Goal: Task Accomplishment & Management: Manage account settings

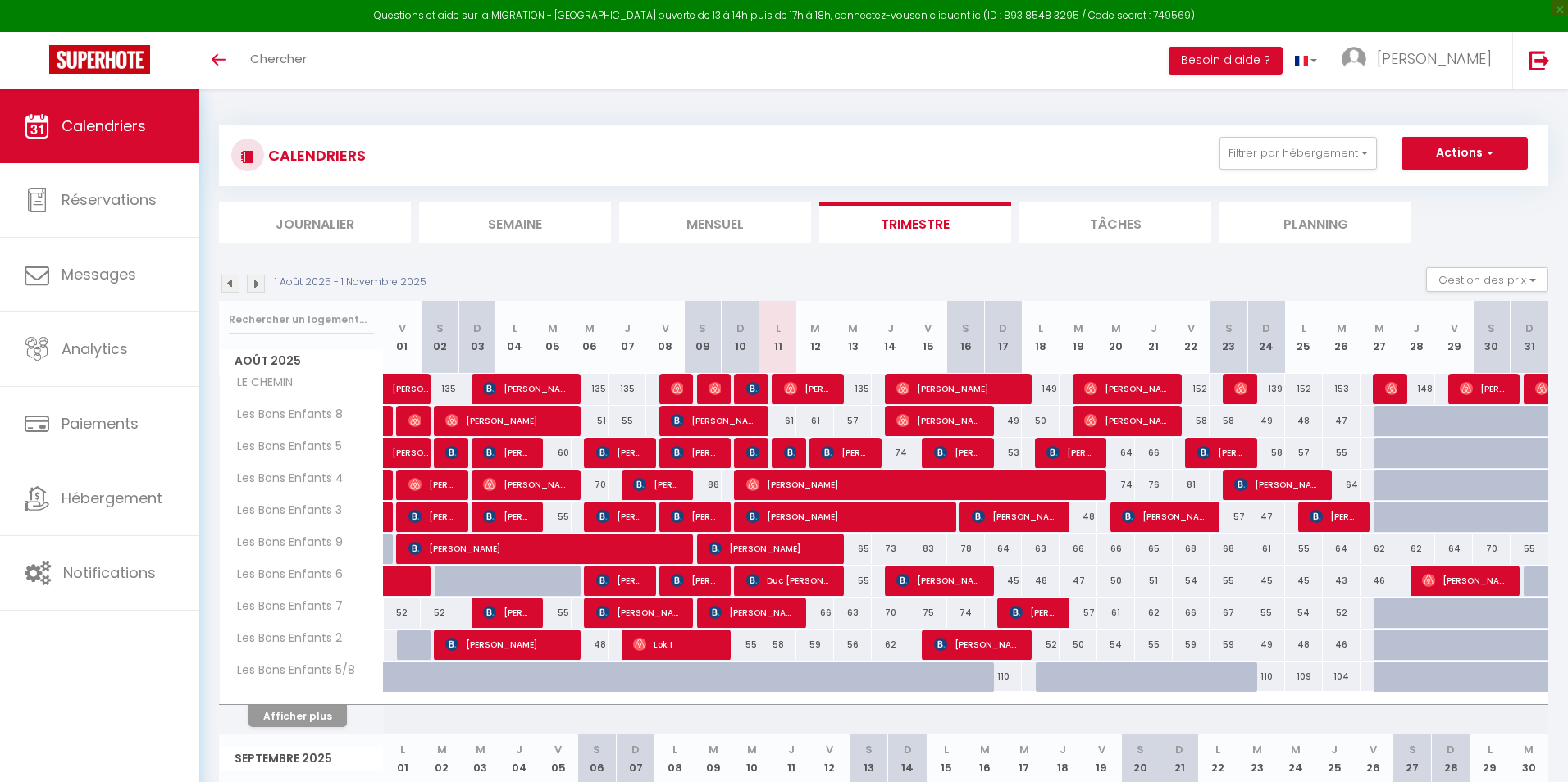
select select
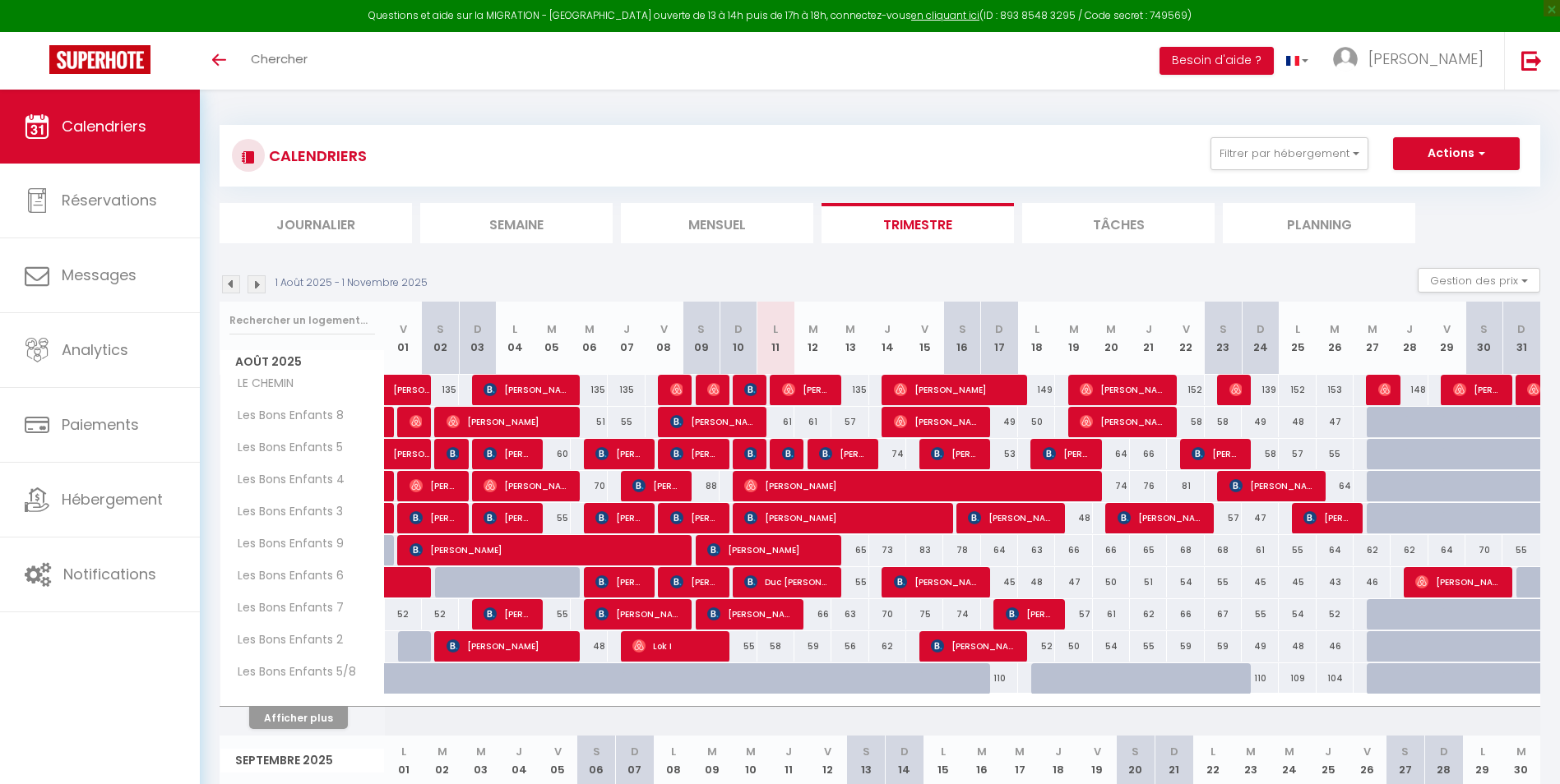
scroll to position [32, 0]
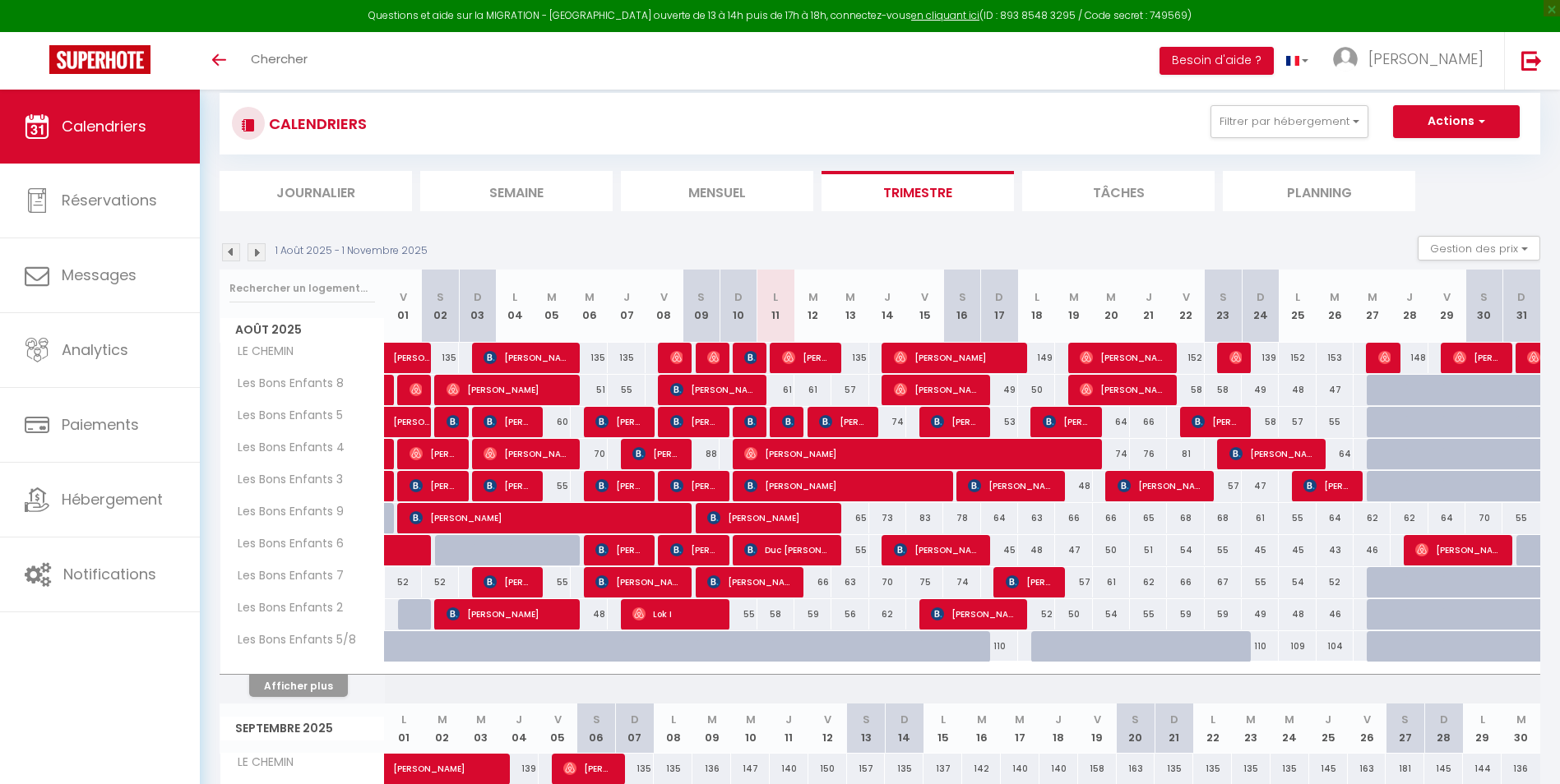
click at [310, 718] on span "Septembre 2025" at bounding box center [302, 728] width 164 height 24
click at [330, 685] on button "Afficher plus" at bounding box center [299, 685] width 99 height 22
select select
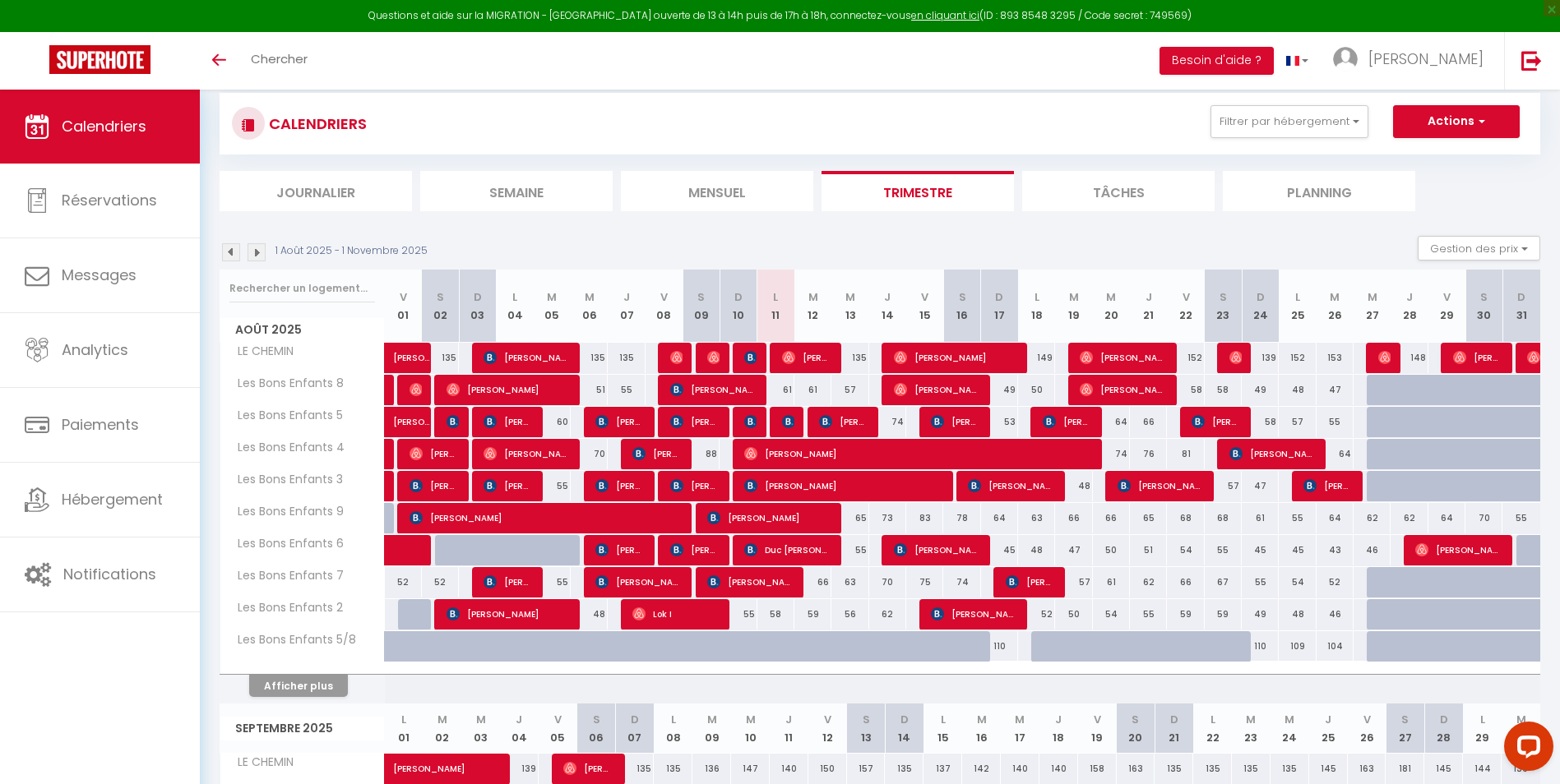
select select
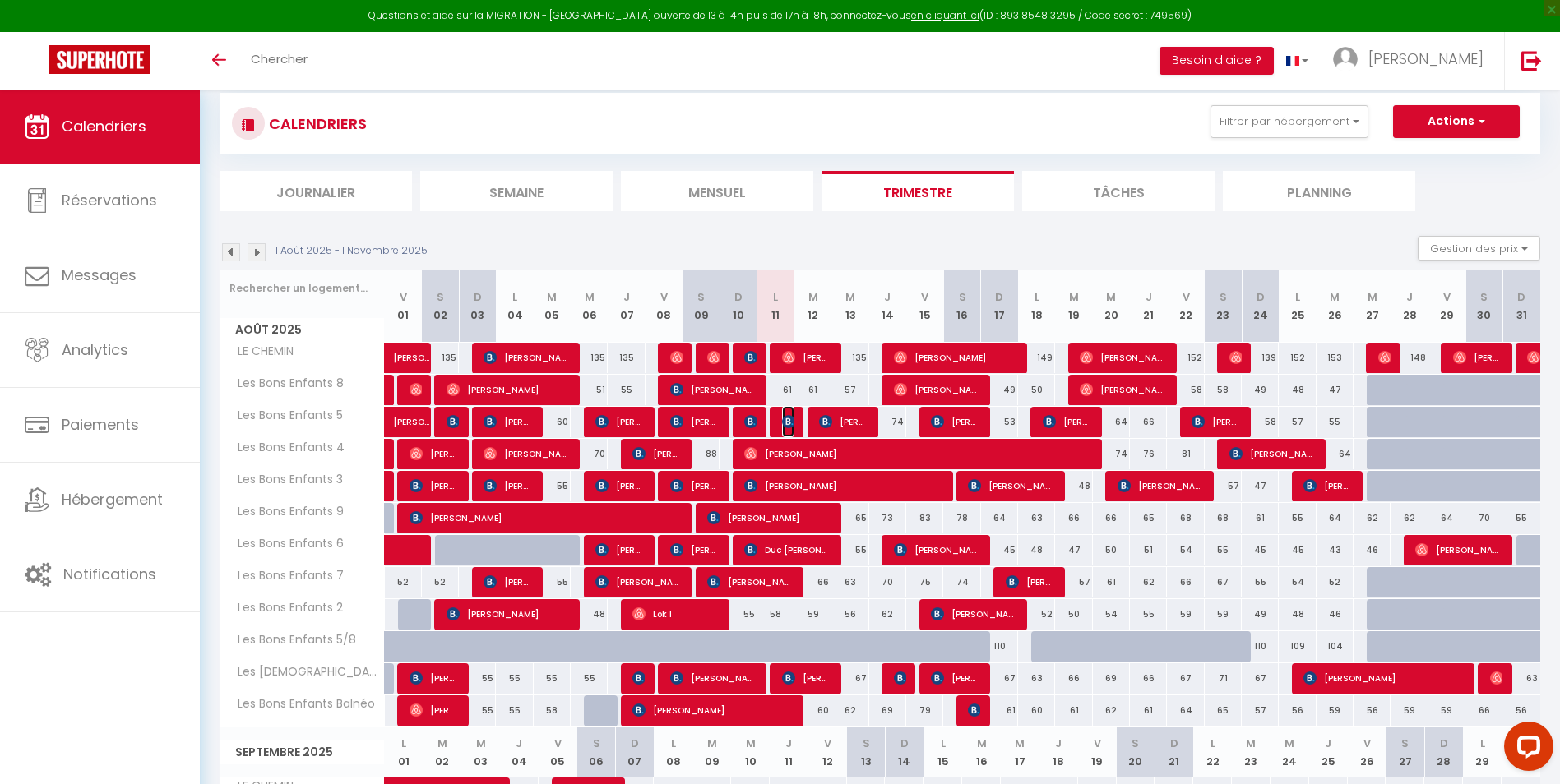
click at [794, 424] on img at bounding box center [789, 422] width 13 height 13
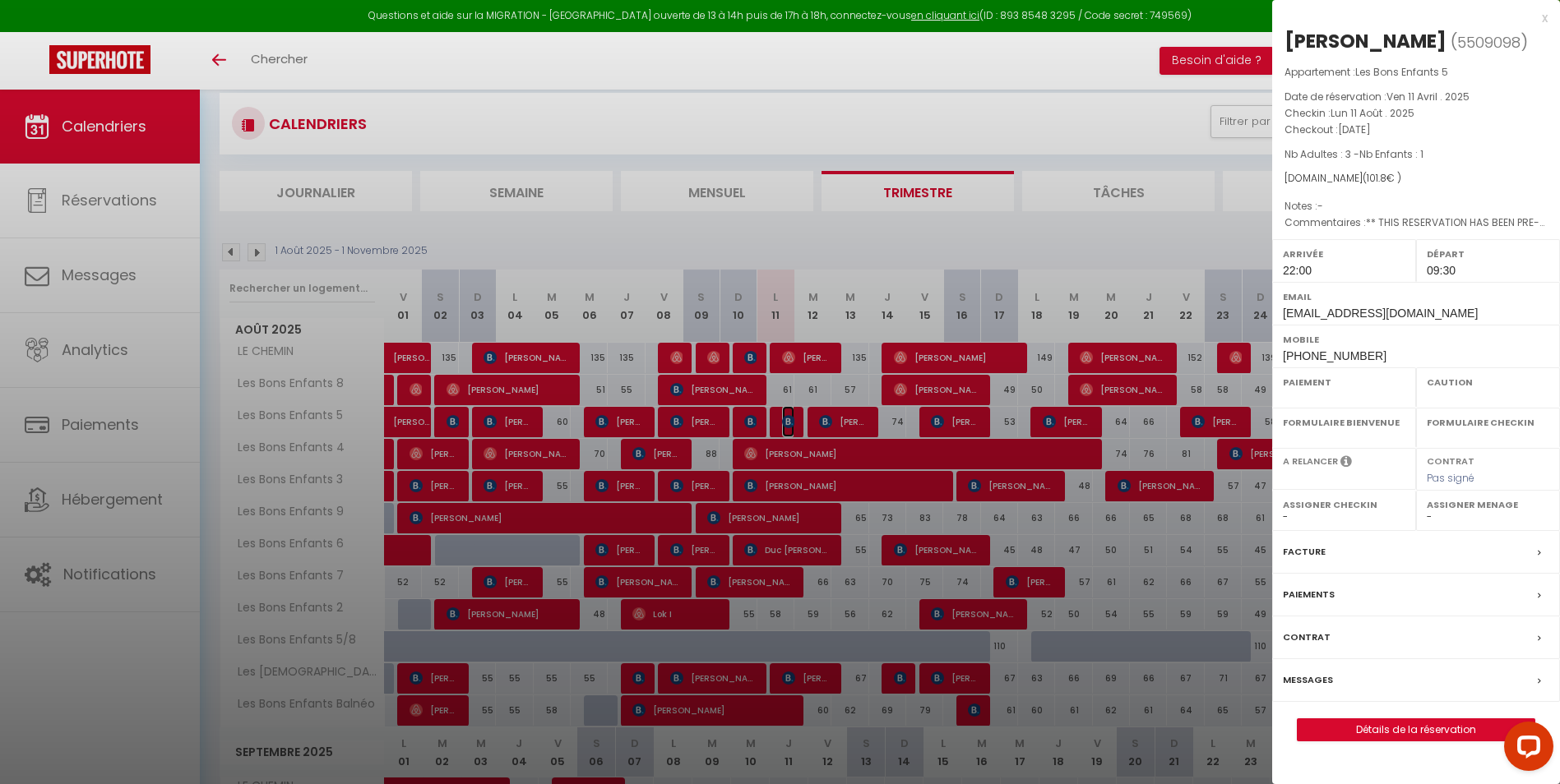
select select "OK"
select select "KO"
select select "1"
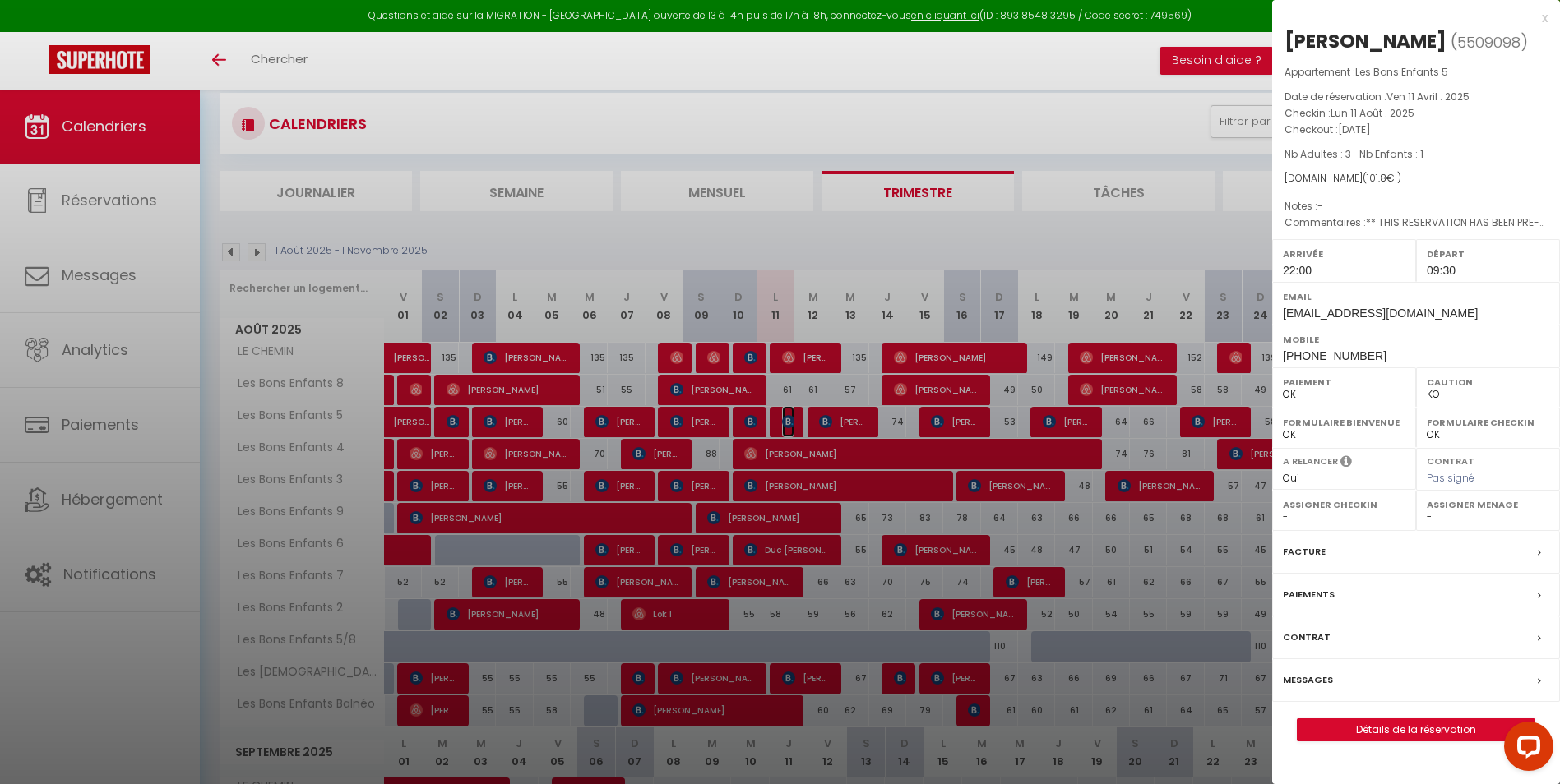
select select
select select "34474"
click at [1549, 20] on div "x [PERSON_NAME] ( 5509098 ) Appartement : Les Bons Enfants 5 Date de réservatio…" at bounding box center [1417, 383] width 288 height 766
click at [1543, 20] on div "x" at bounding box center [1410, 18] width 276 height 20
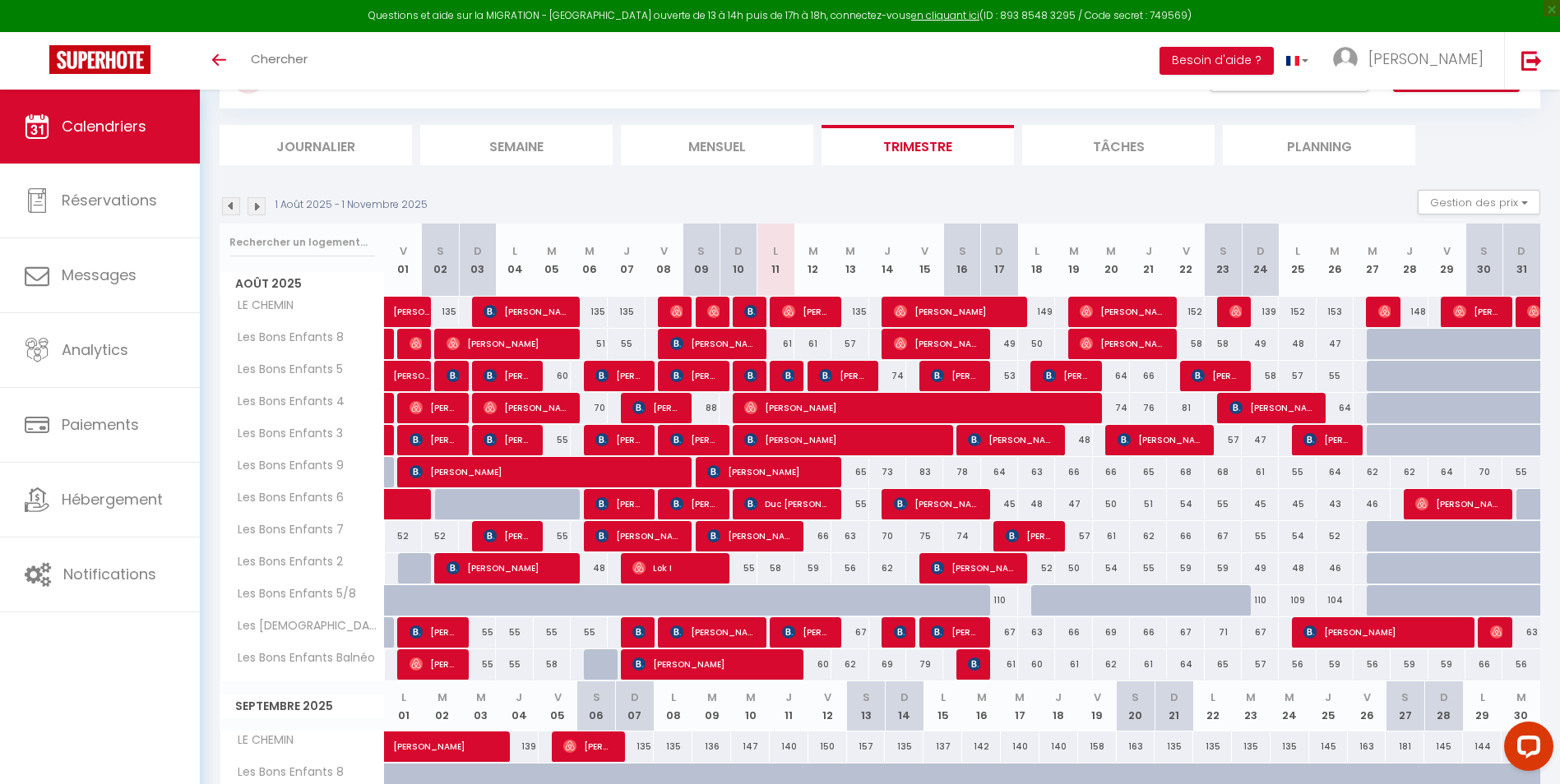
scroll to position [115, 0]
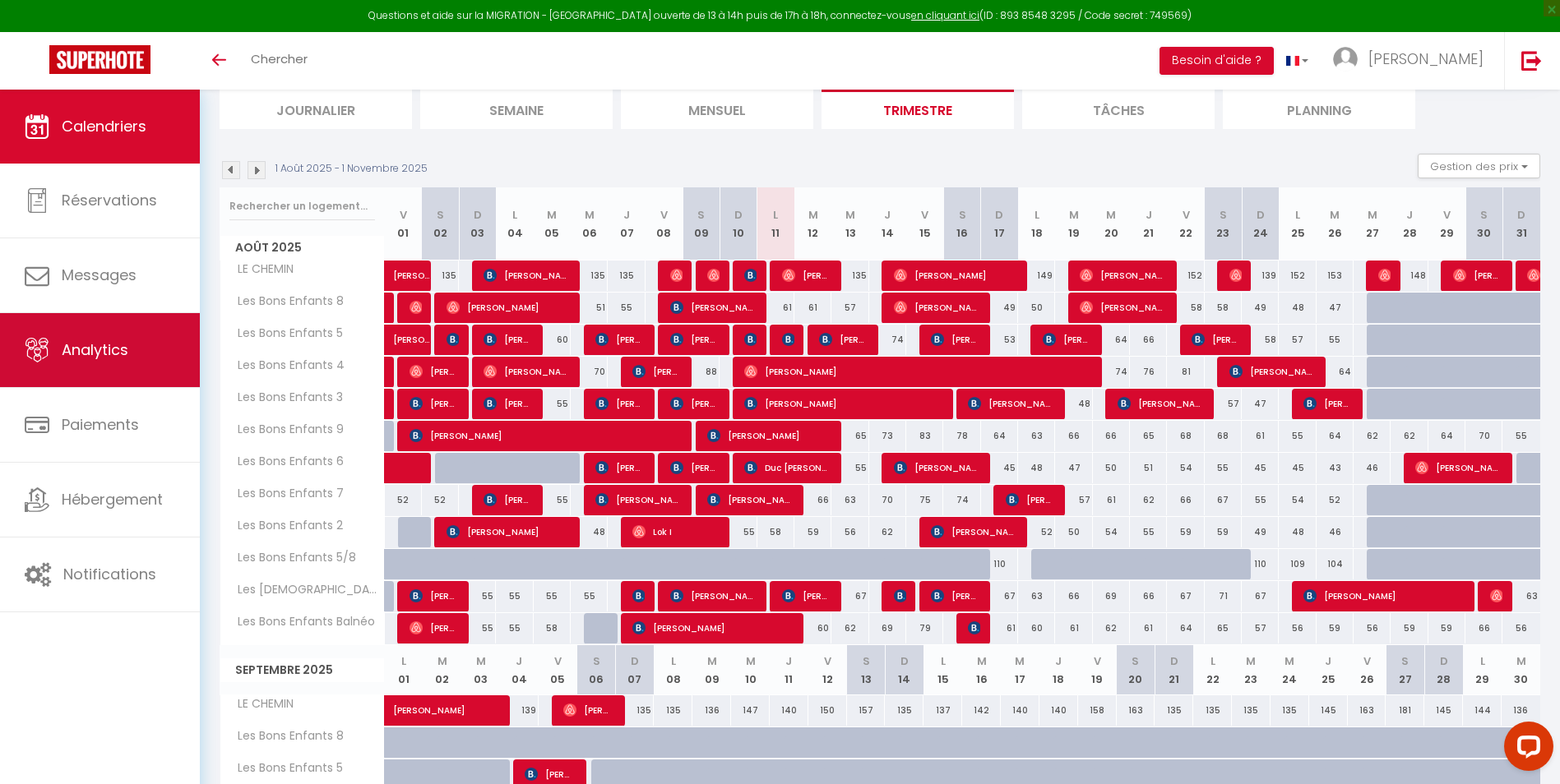
click at [101, 357] on span "Analytics" at bounding box center [95, 350] width 66 height 21
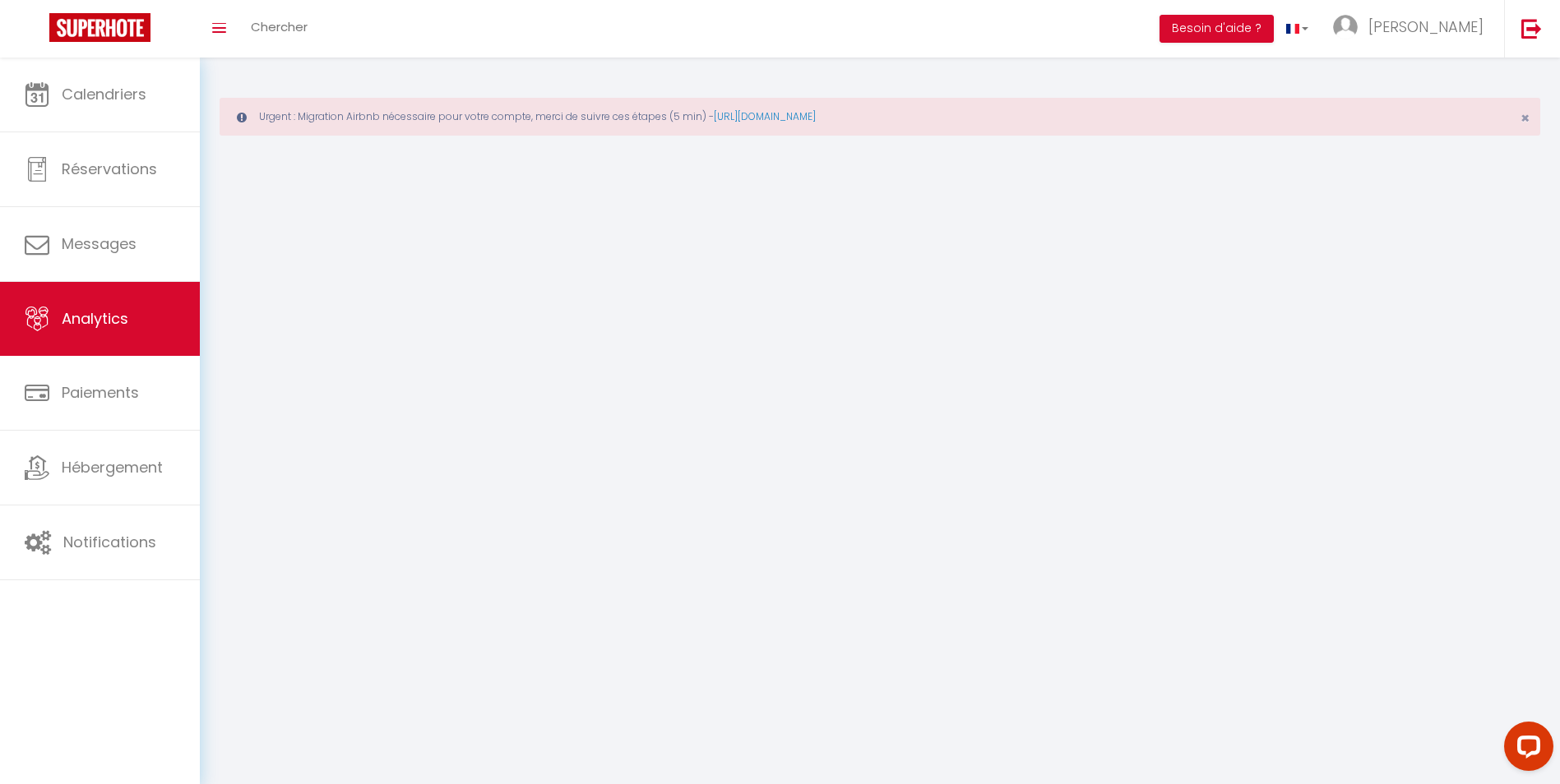
select select "2025"
select select "8"
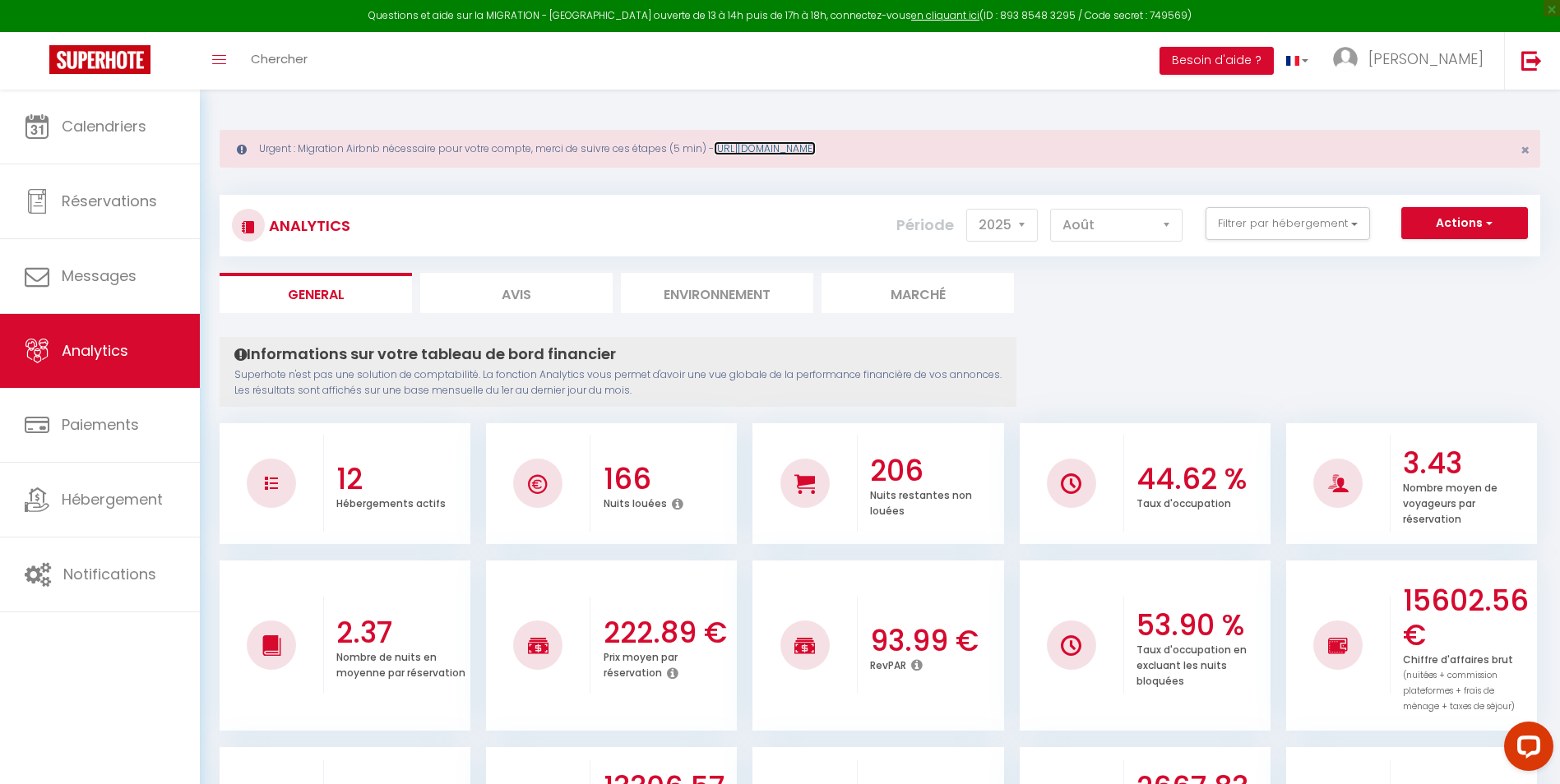
click at [816, 152] on link "[URL][DOMAIN_NAME]" at bounding box center [765, 148] width 102 height 14
click at [1477, 64] on span "[PERSON_NAME]" at bounding box center [1425, 59] width 115 height 21
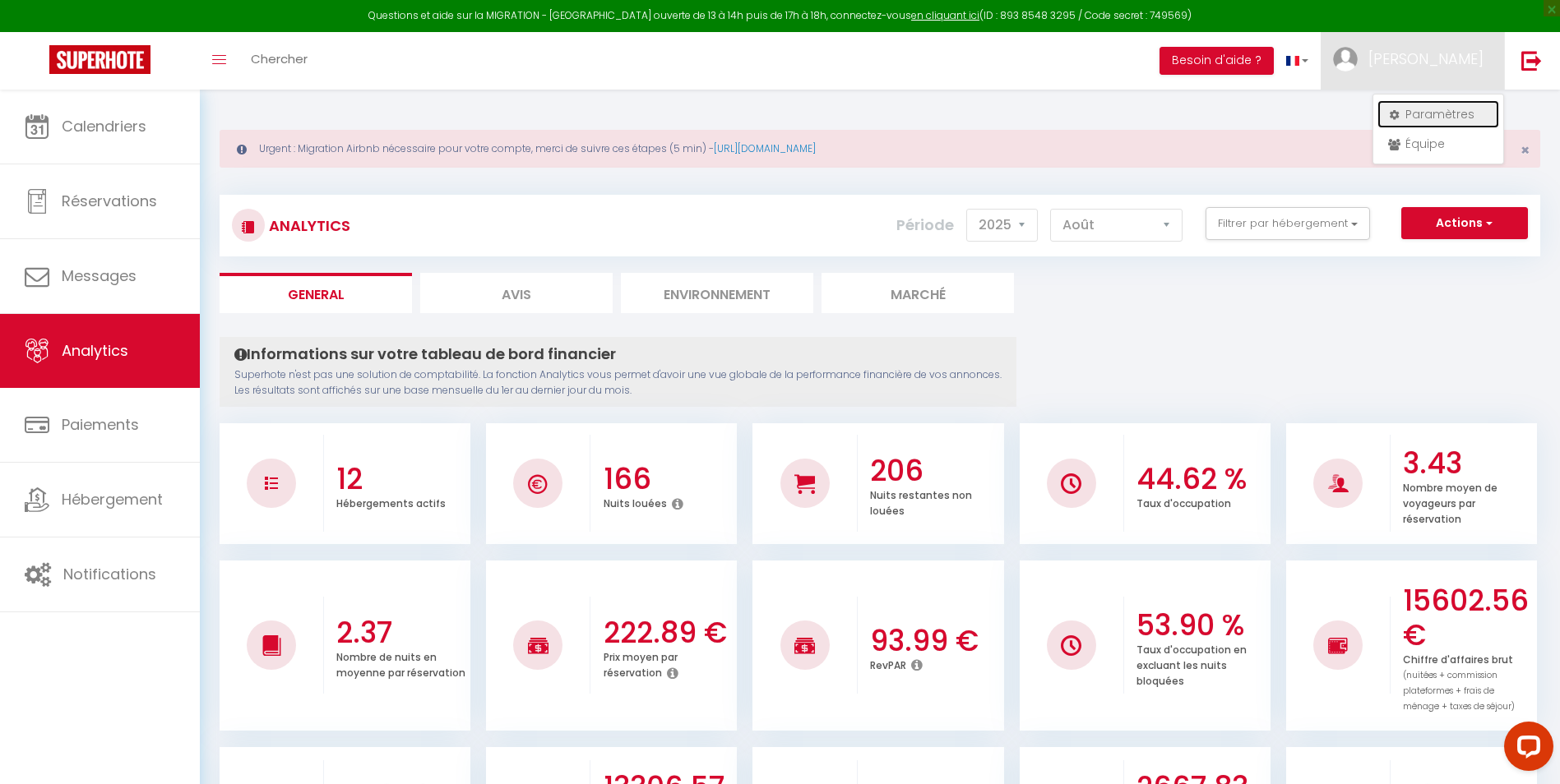
click at [1433, 117] on link "Paramètres" at bounding box center [1439, 114] width 121 height 27
select select "fr"
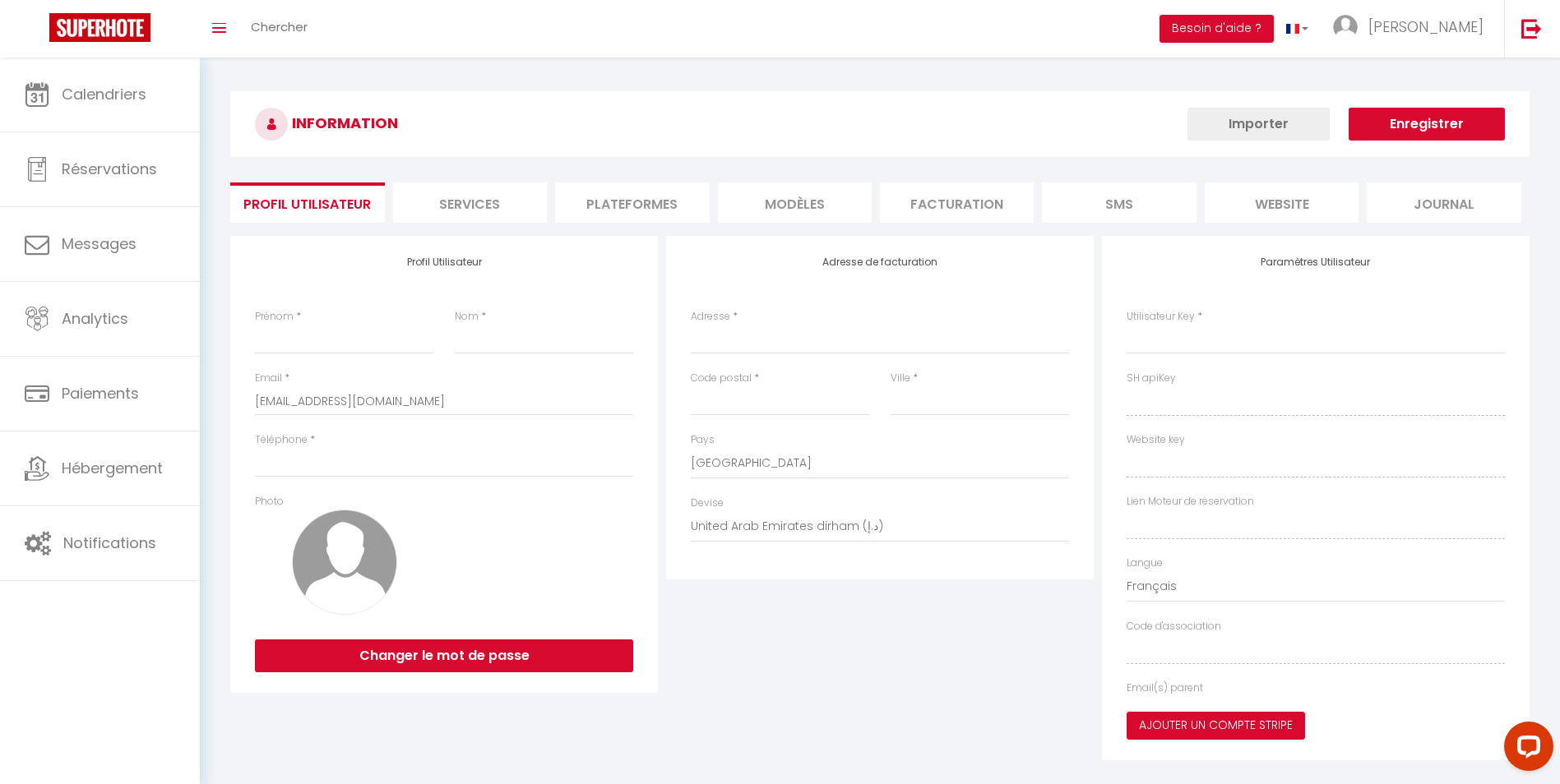
type input "[PERSON_NAME]"
type input "BUQUET"
type input "0617936541"
type input "[STREET_ADDRESS][GEOGRAPHIC_DATA]"
type input "76160"
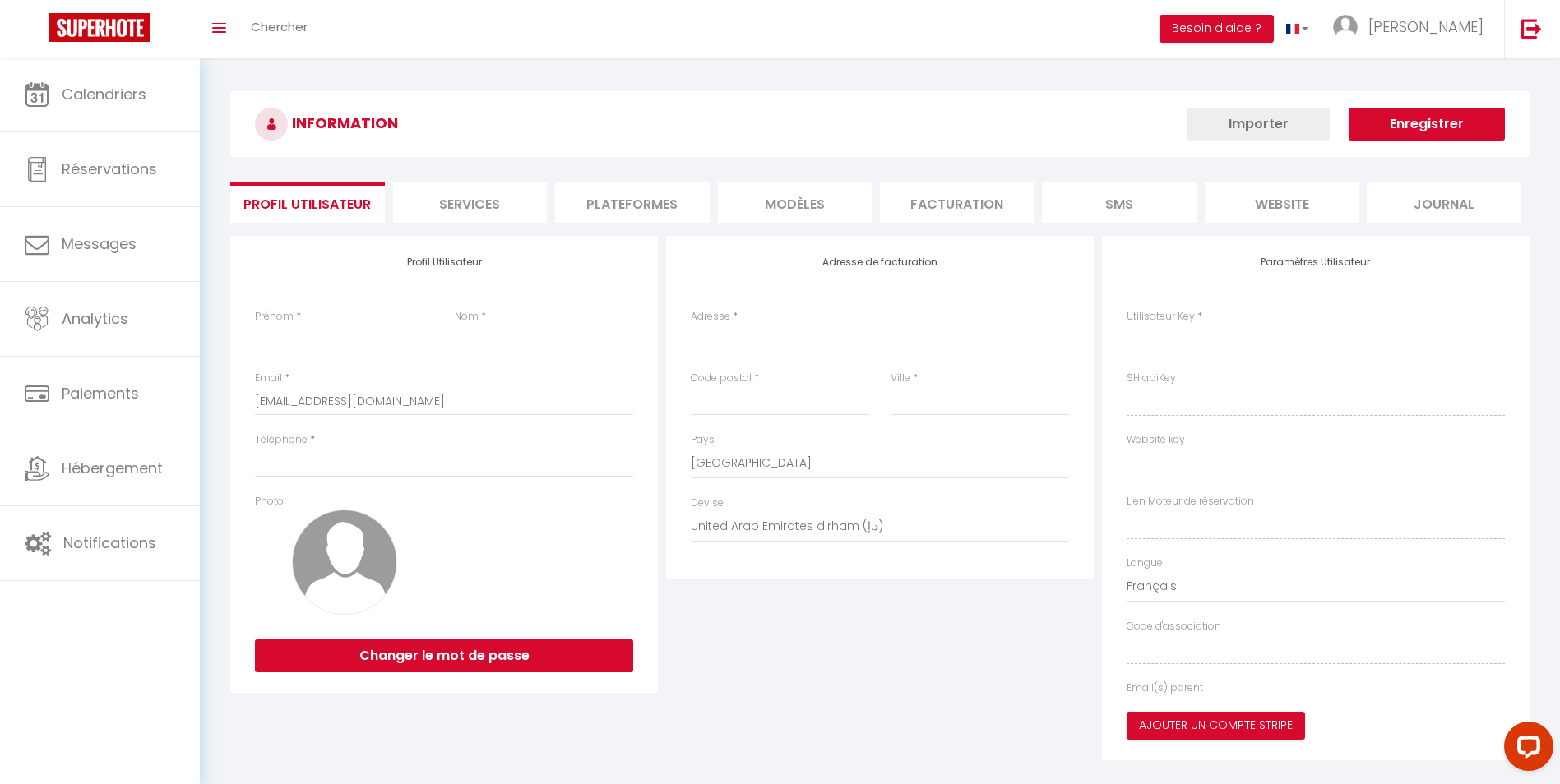
type input "La Vieux-Rue"
select select "28"
type input "xcDnWsZrQHl3AZ74TtApQzMWH"
type input "ynkmzNV9jKPv3m7KL7NgfOC7Q"
type input "[URL][DOMAIN_NAME]"
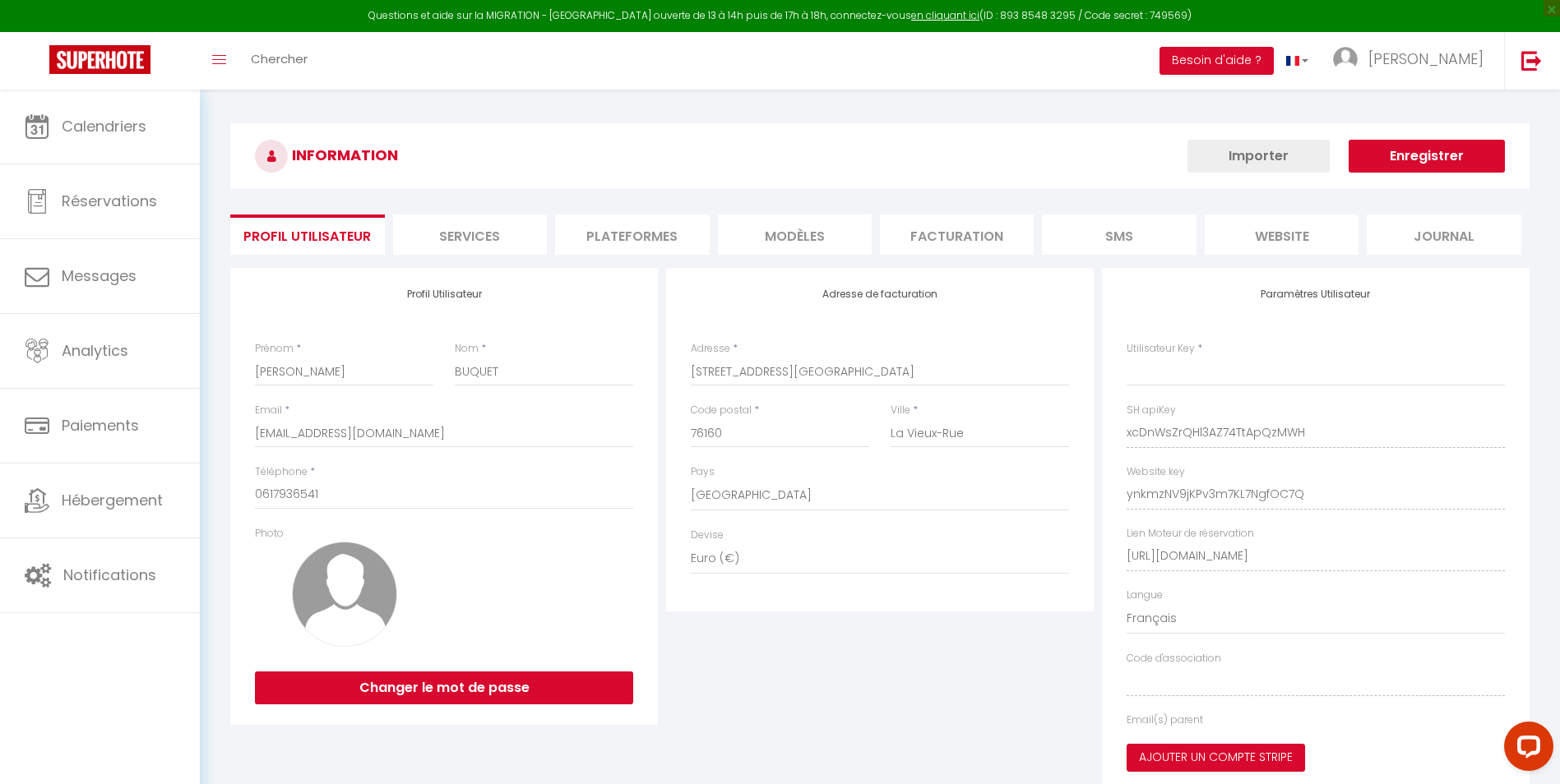
type input "xcDnWsZrQHl3AZ74TtApQzMWH"
type input "ynkmzNV9jKPv3m7KL7NgfOC7Q"
type input "[URL][DOMAIN_NAME]"
select select "fr"
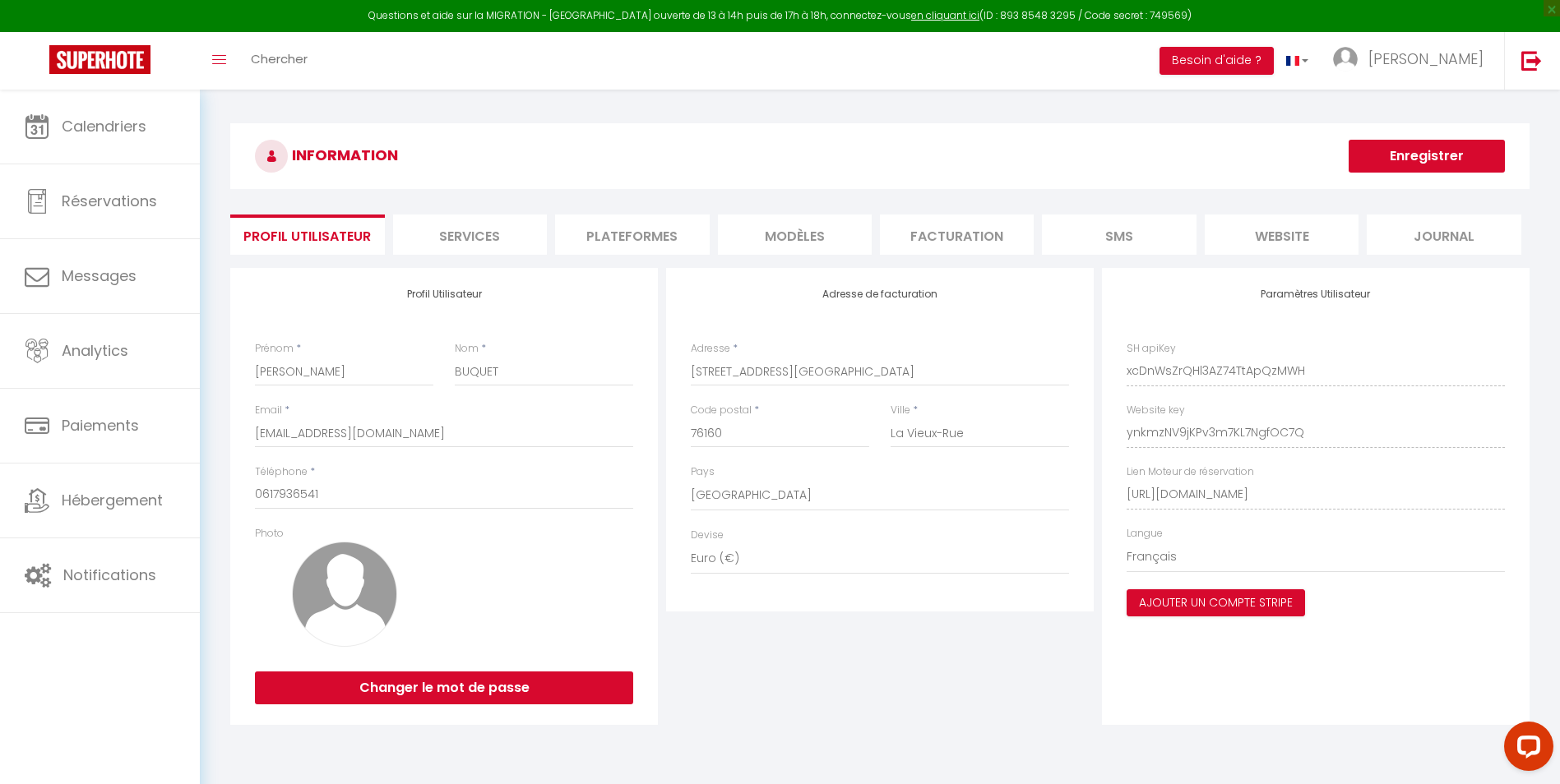
click at [646, 236] on li "Plateformes" at bounding box center [632, 234] width 154 height 41
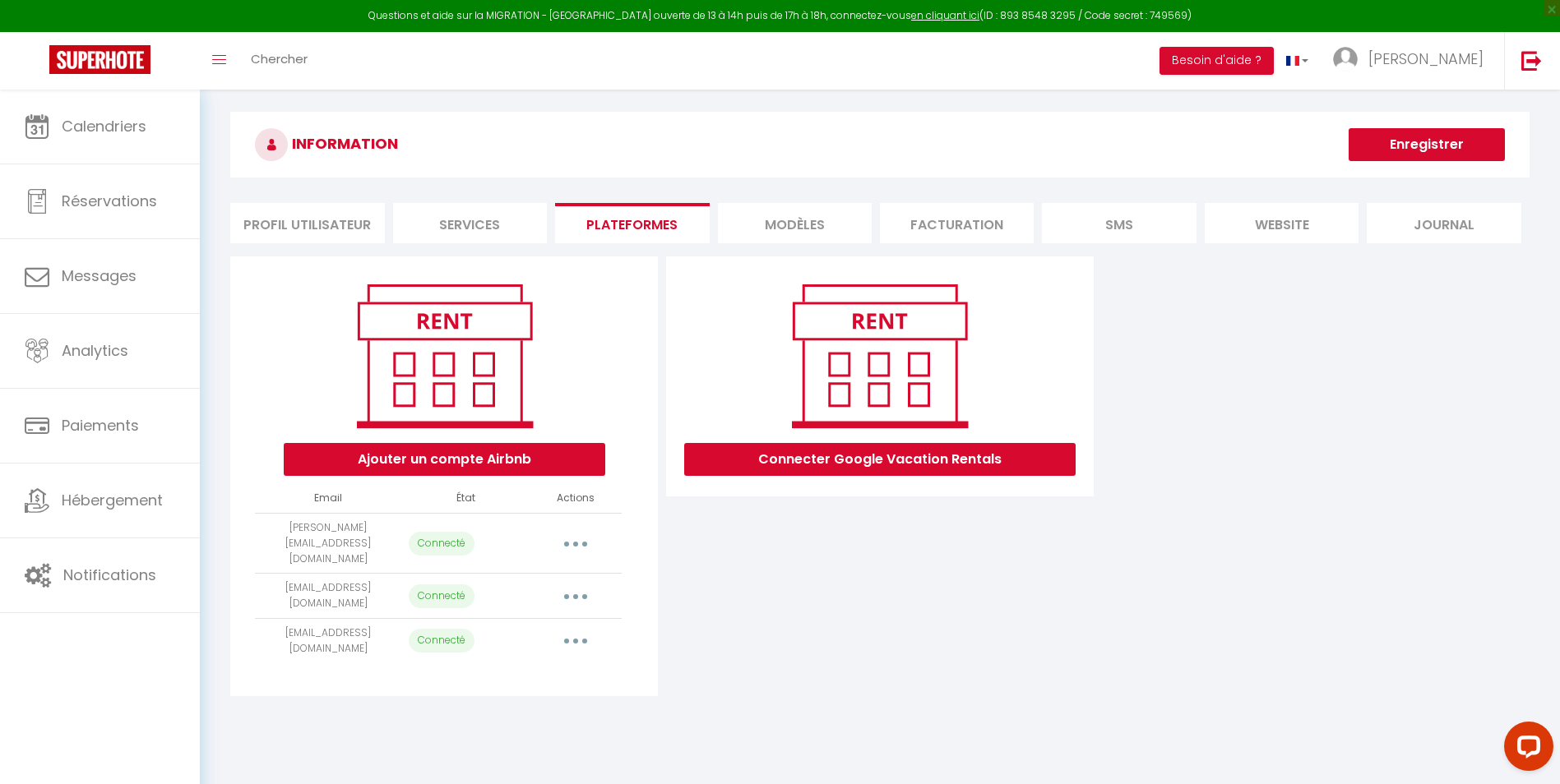
scroll to position [82, 0]
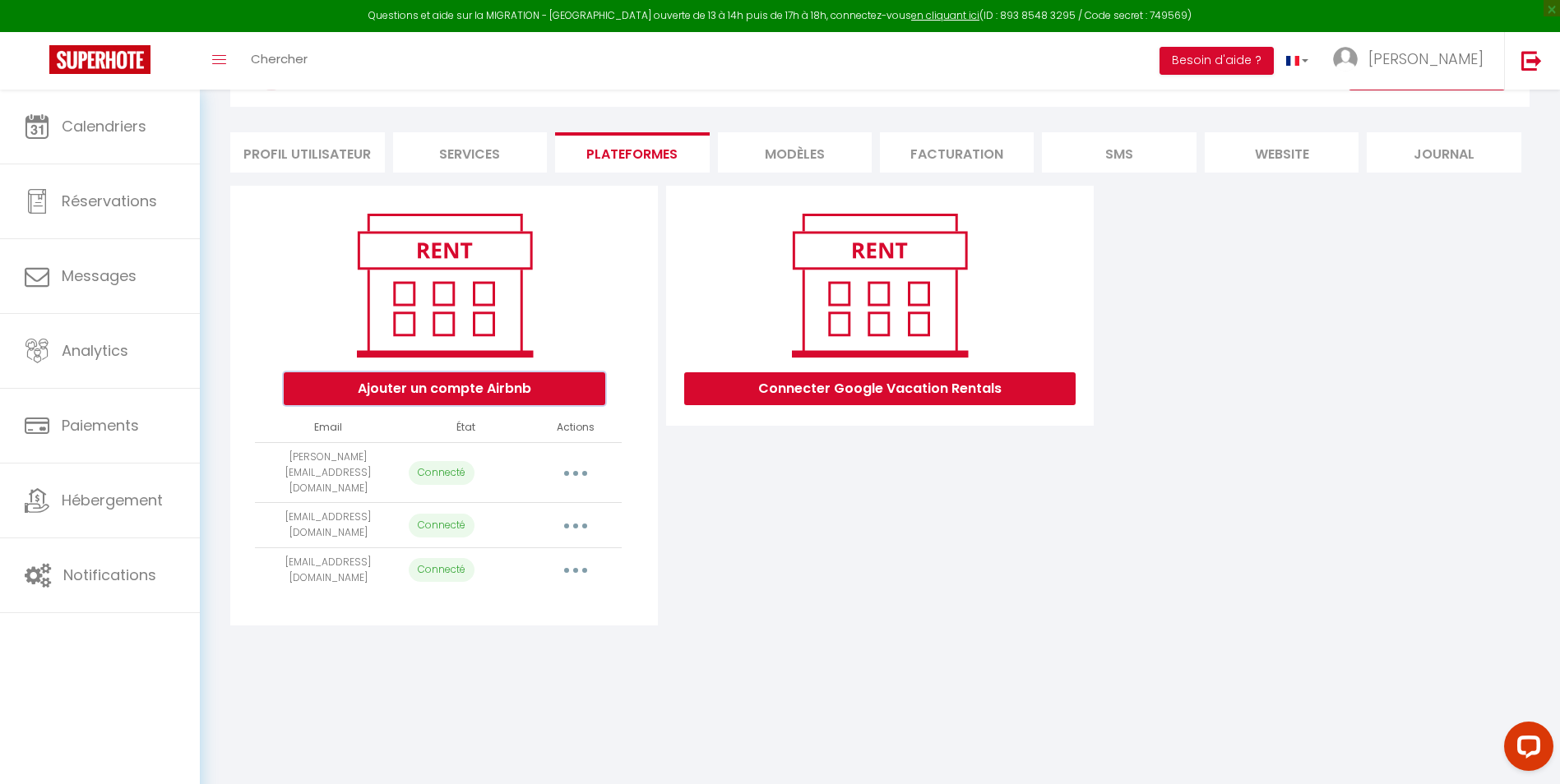
click at [503, 391] on button "Ajouter un compte Airbnb" at bounding box center [444, 389] width 321 height 33
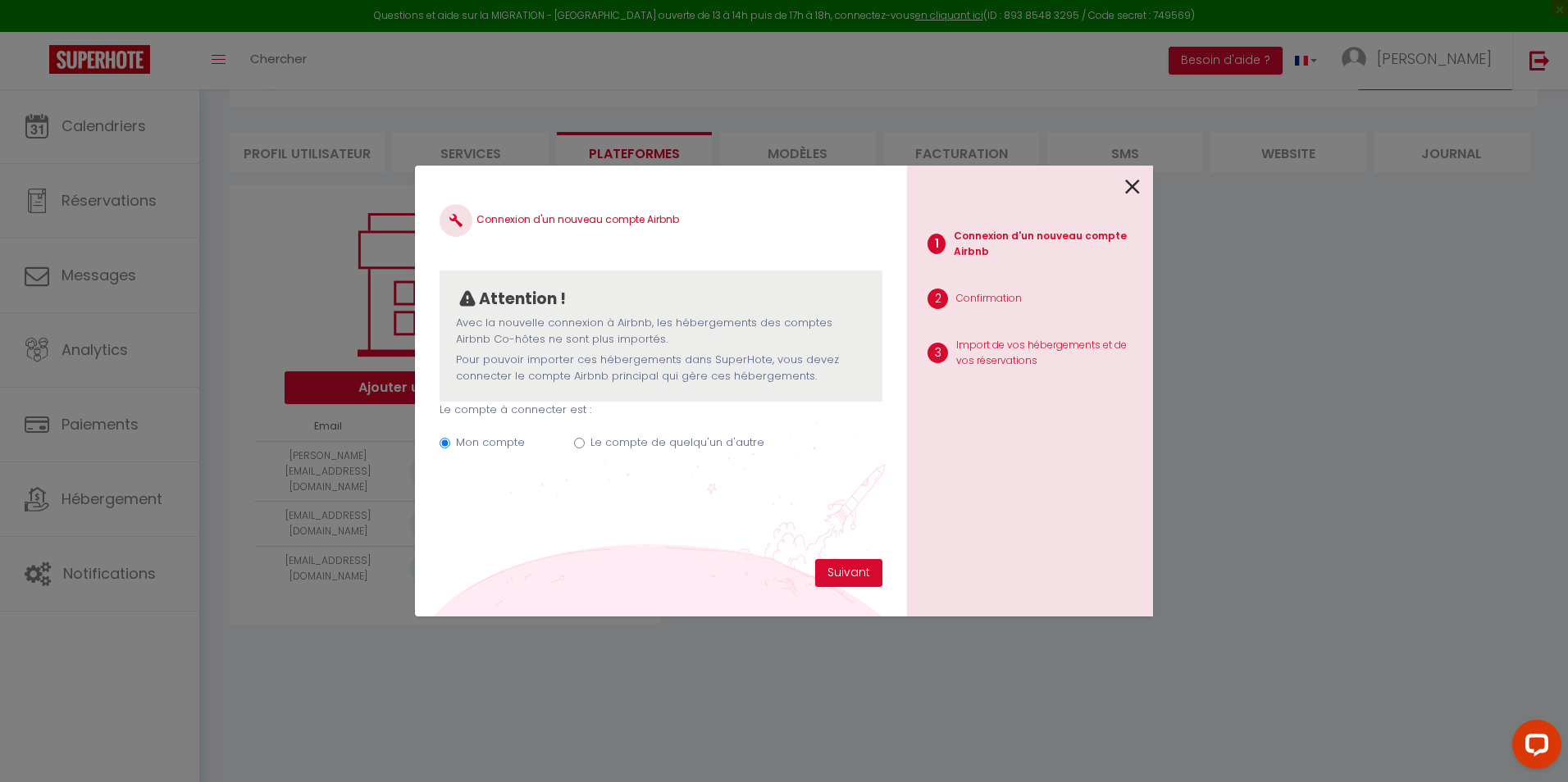
click at [578, 442] on input "Le compte de quelqu'un d'autre" at bounding box center [579, 443] width 10 height 10
radio input "true"
radio input "false"
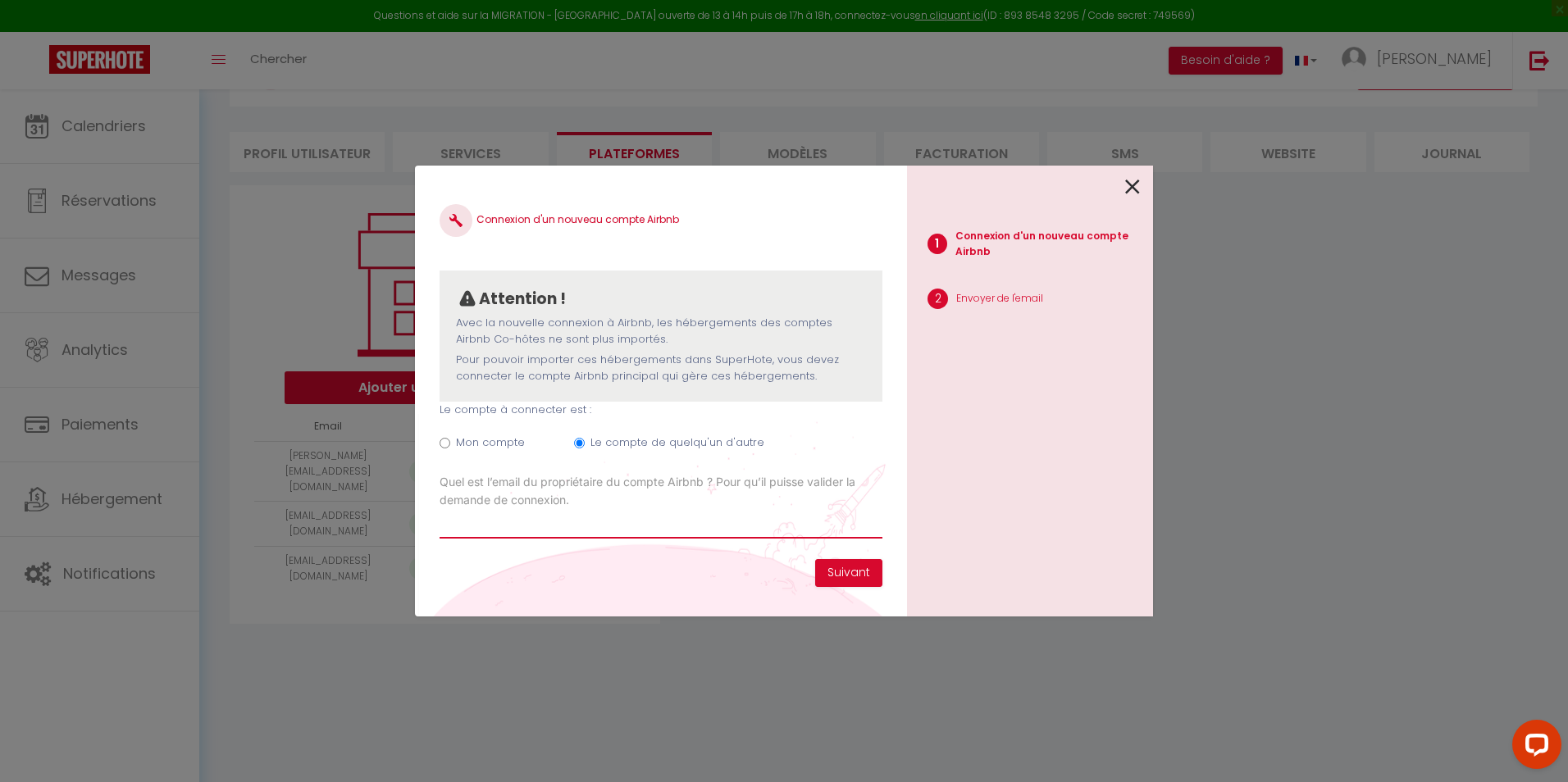
click at [612, 524] on input "Email connexion Airbnb" at bounding box center [661, 524] width 443 height 29
type input "[PERSON_NAME][EMAIL_ADDRESS][DOMAIN_NAME]"
click at [855, 575] on button "Suivant" at bounding box center [848, 573] width 67 height 27
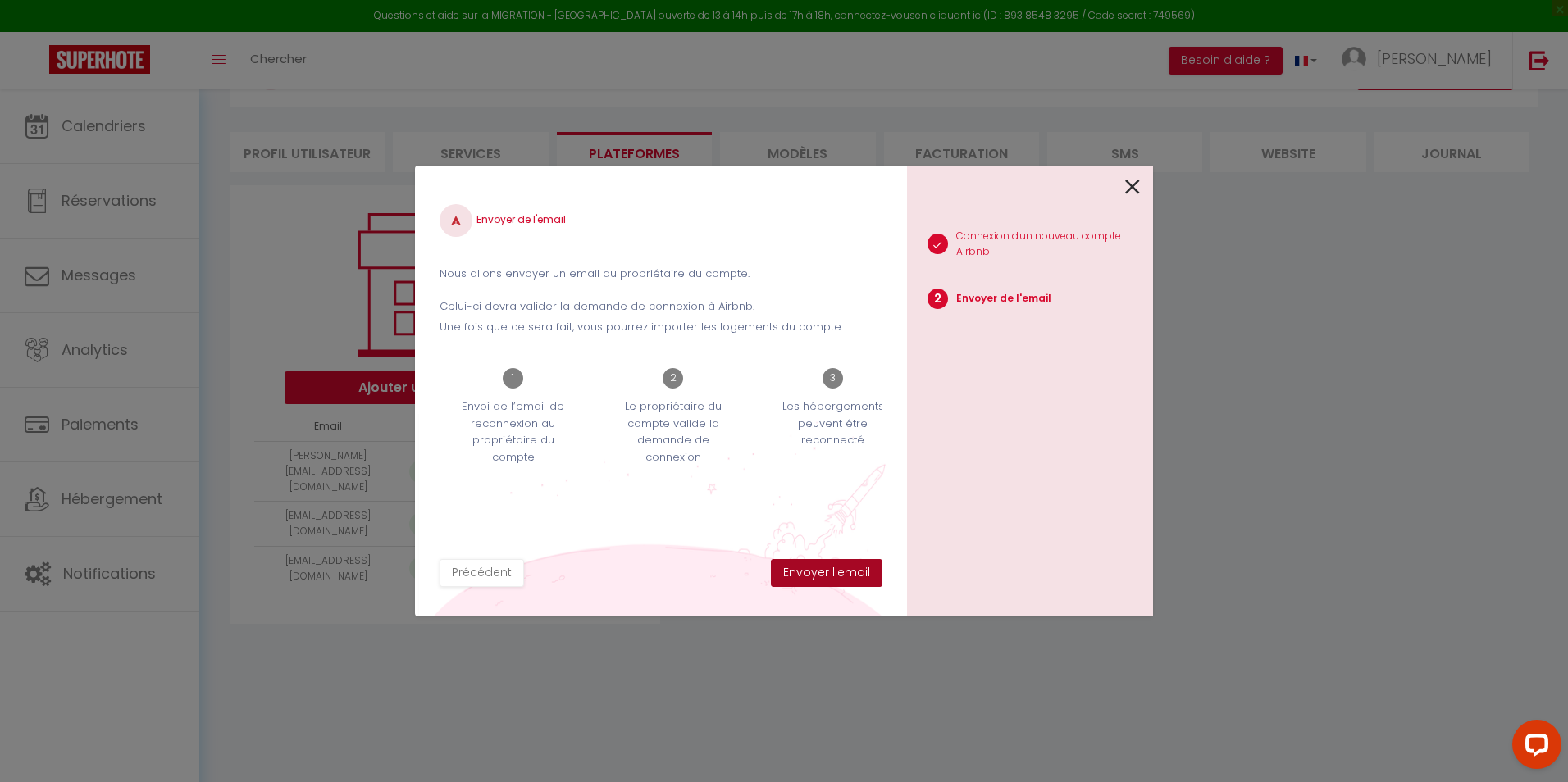
click at [826, 576] on button "Envoyer l'email" at bounding box center [827, 573] width 112 height 27
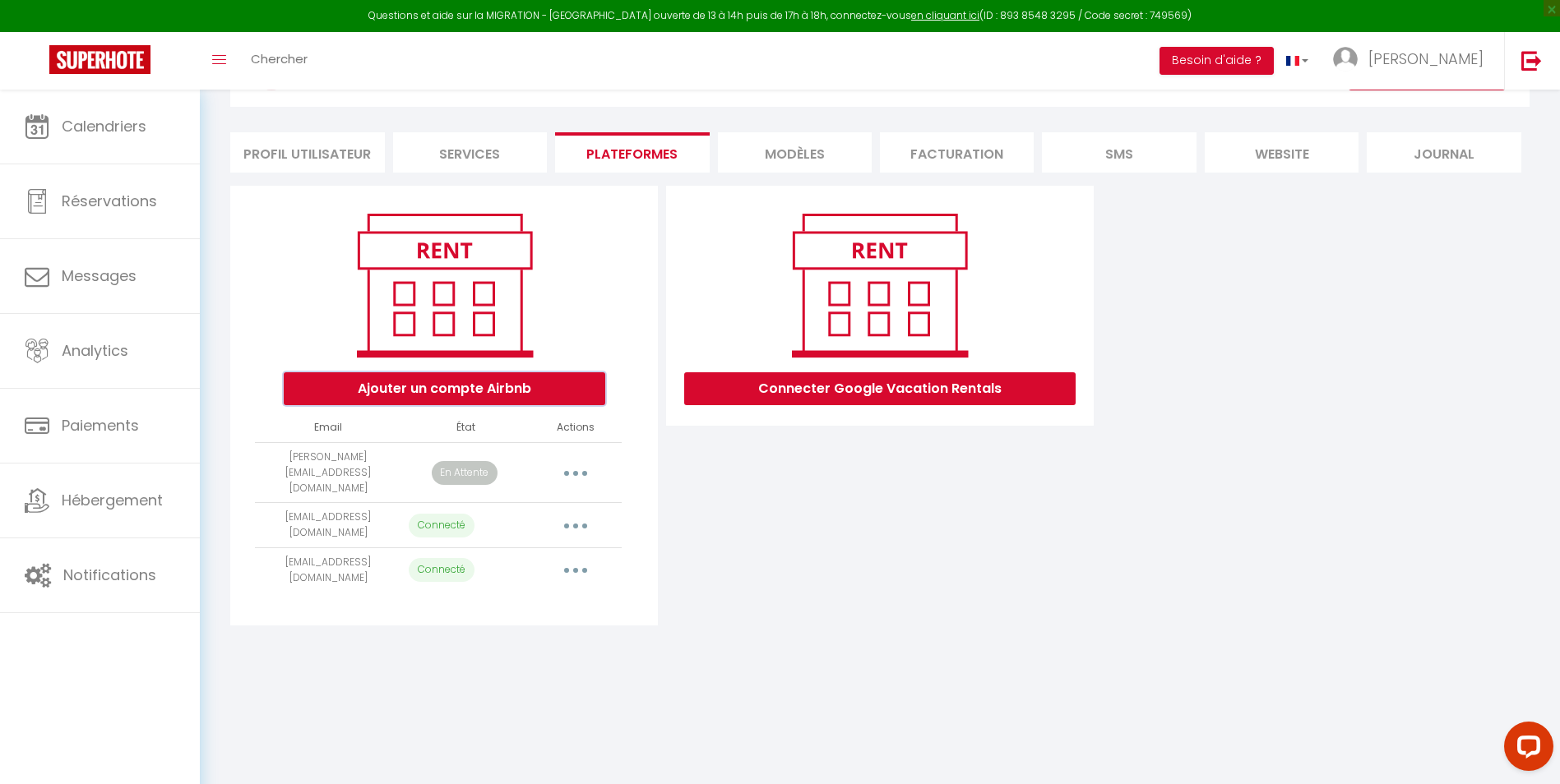
click at [524, 388] on button "Ajouter un compte Airbnb" at bounding box center [444, 389] width 321 height 33
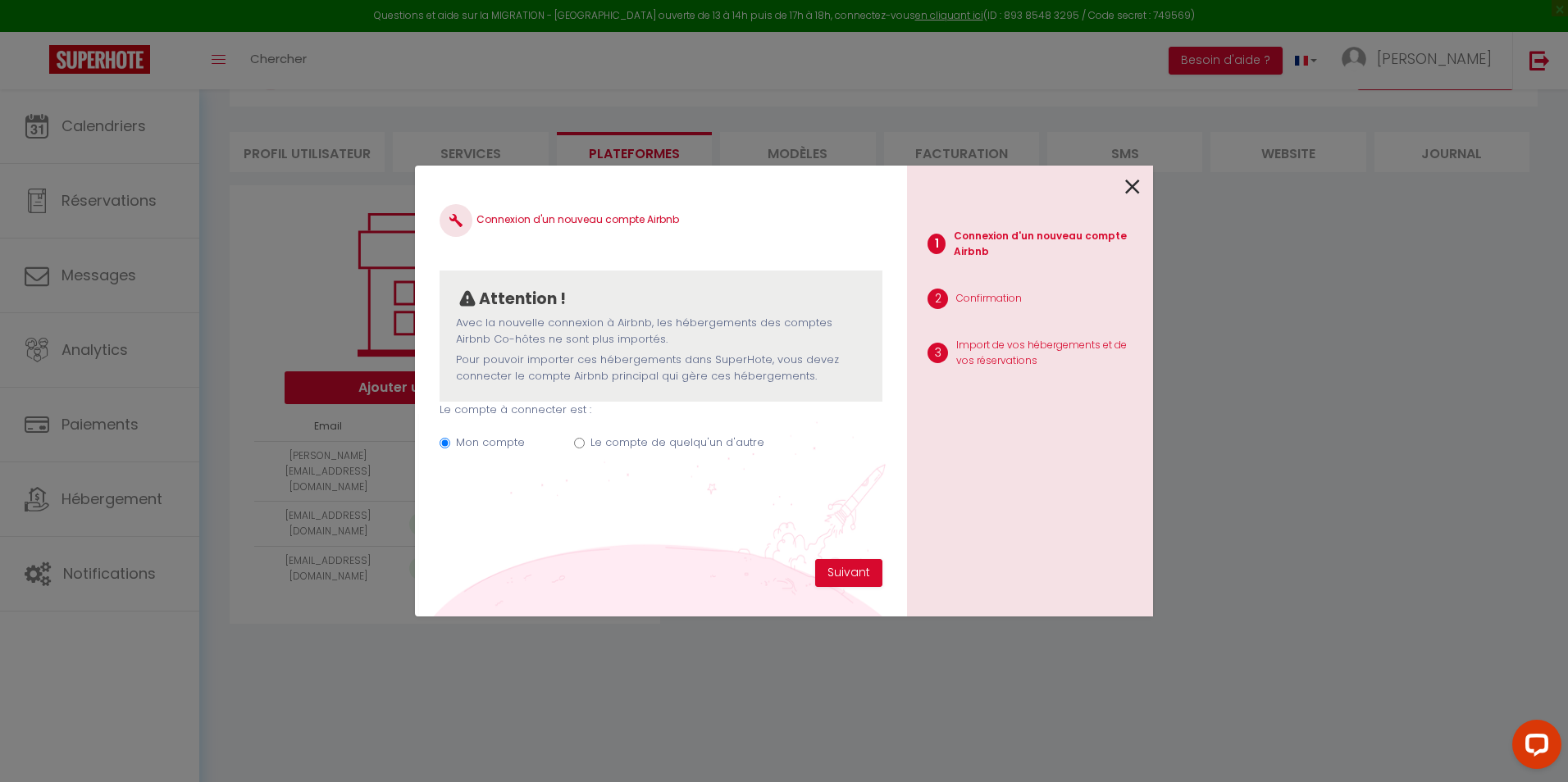
click at [616, 443] on label "Le compte de quelqu'un d'autre" at bounding box center [678, 443] width 174 height 16
click at [584, 443] on input "Le compte de quelqu'un d'autre" at bounding box center [579, 443] width 10 height 10
radio input "true"
radio input "false"
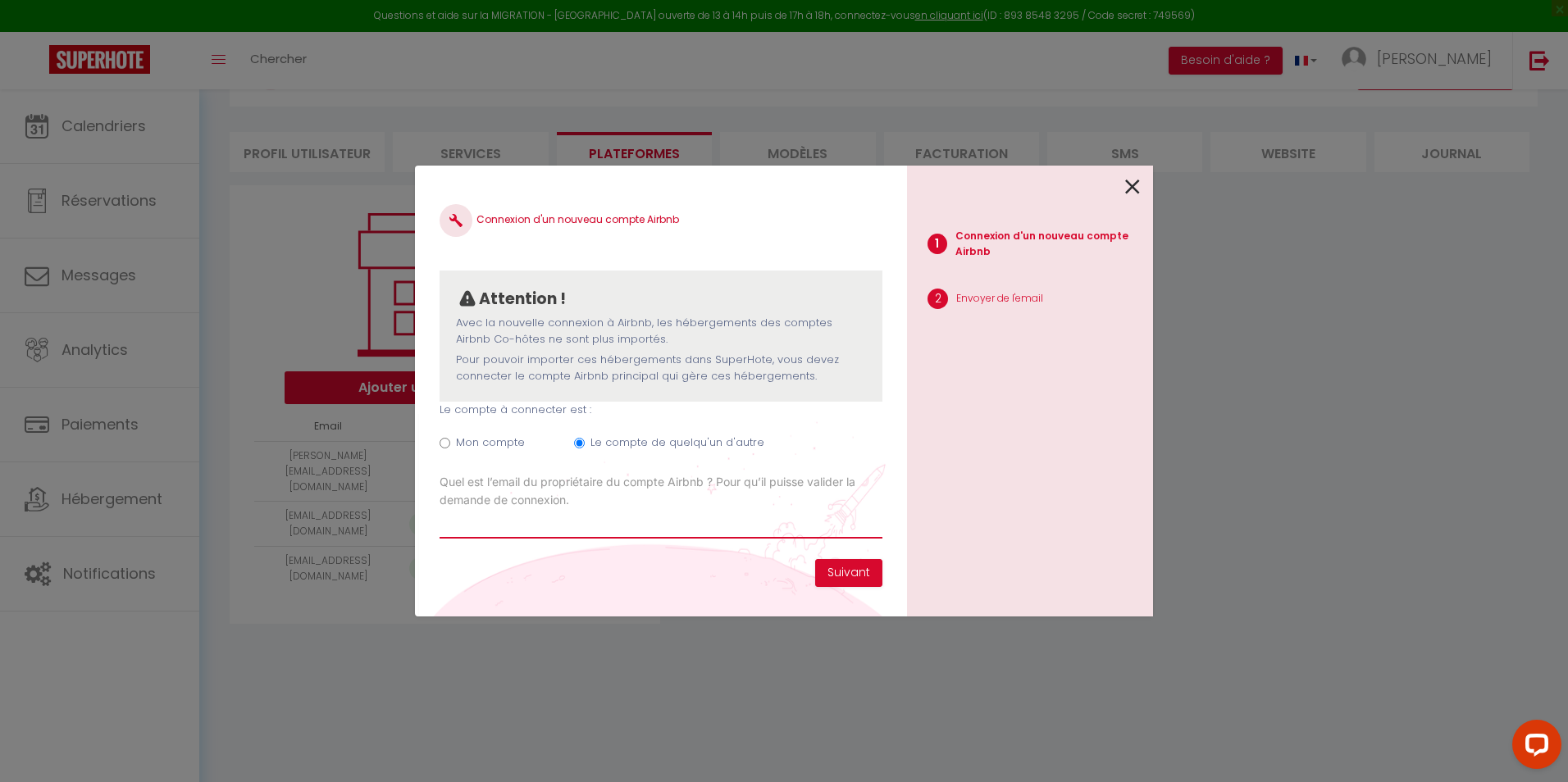
click at [638, 529] on input "Email connexion Airbnb" at bounding box center [661, 524] width 443 height 29
click at [504, 521] on input "les" at bounding box center [661, 524] width 443 height 29
type input "[EMAIL_ADDRESS][DOMAIN_NAME]"
click at [858, 572] on button "Suivant" at bounding box center [848, 573] width 67 height 27
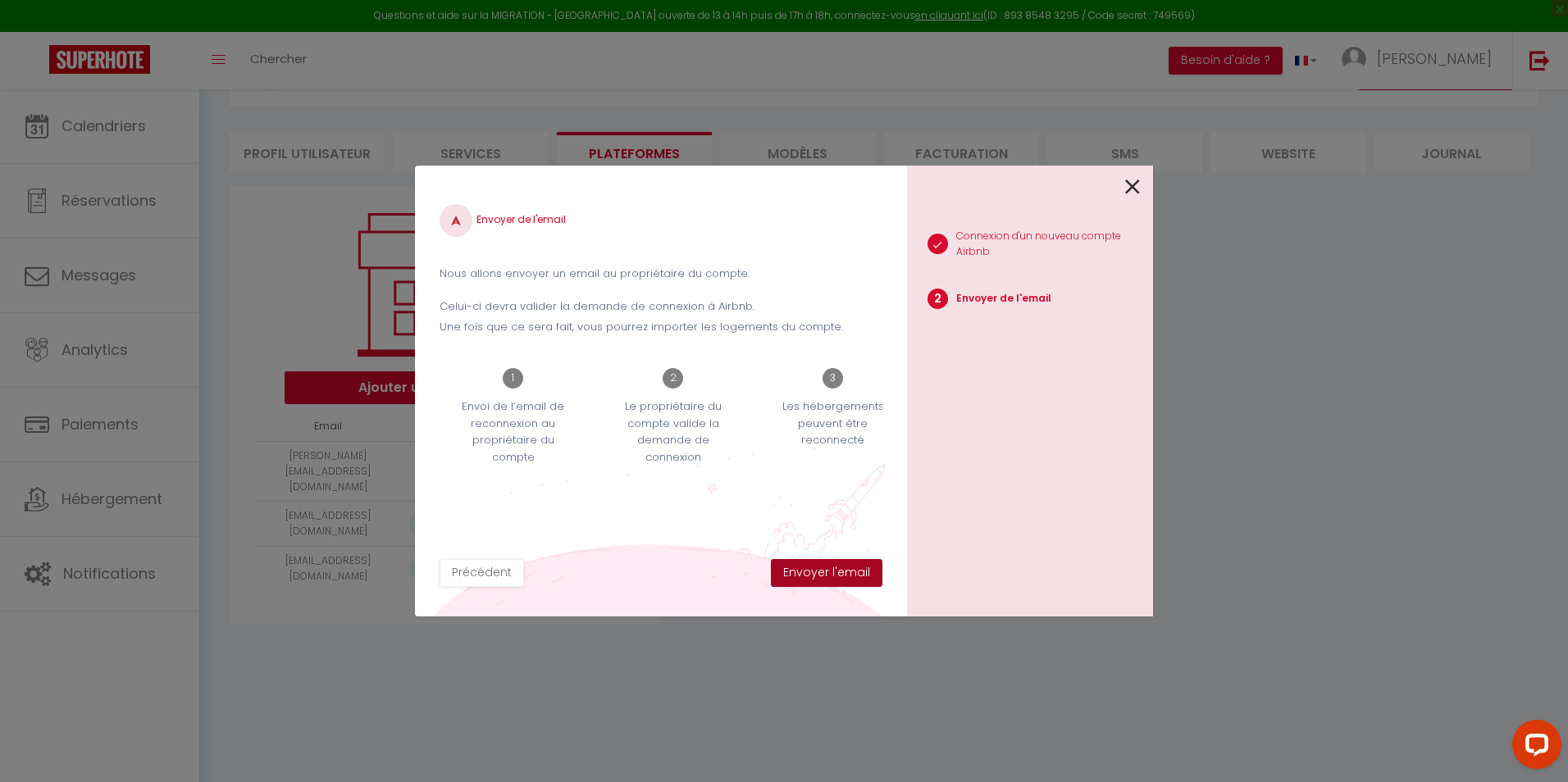
click at [830, 579] on button "Envoyer l'email" at bounding box center [827, 573] width 112 height 27
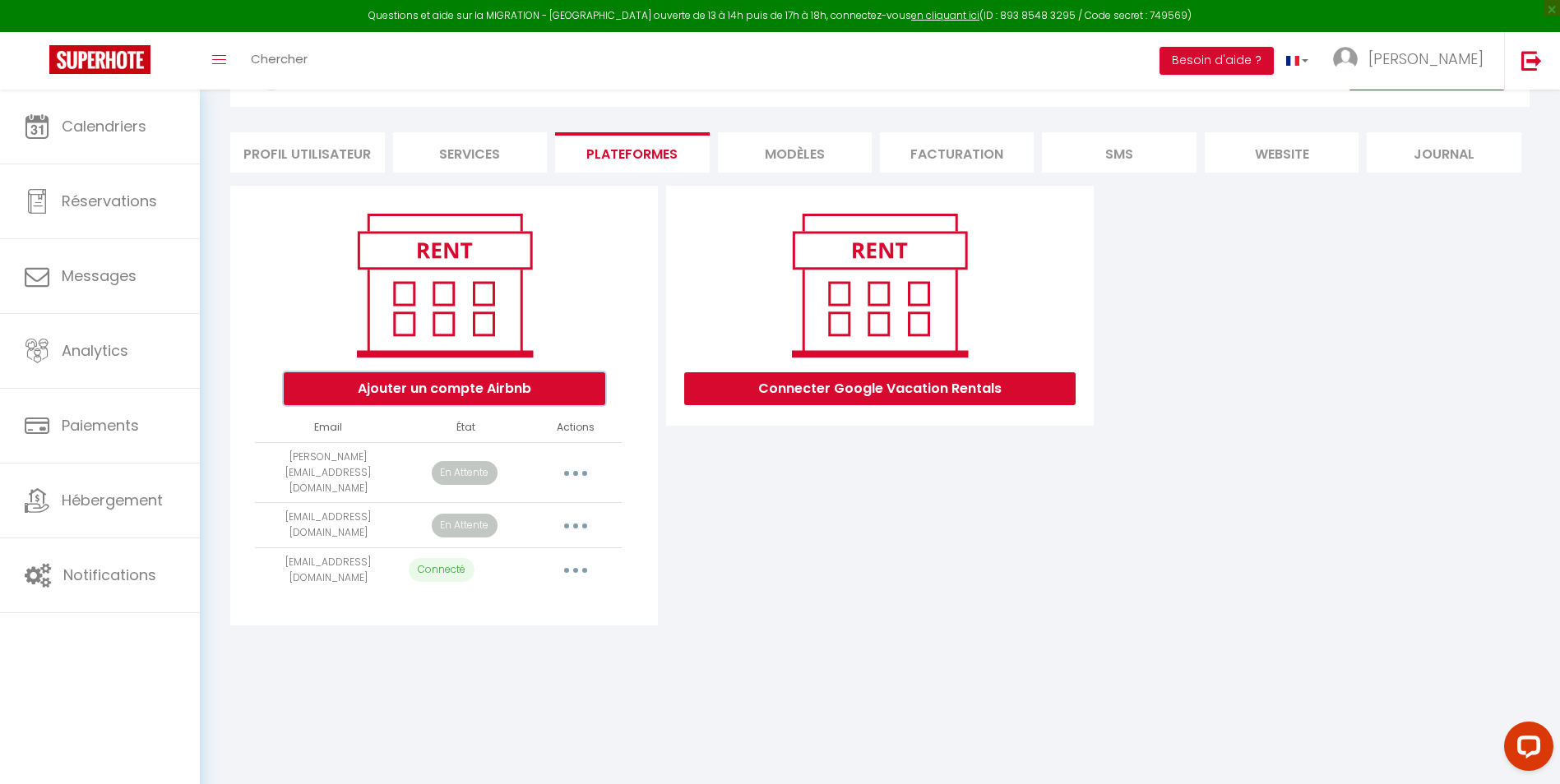
click at [509, 393] on button "Ajouter un compte Airbnb" at bounding box center [444, 389] width 321 height 33
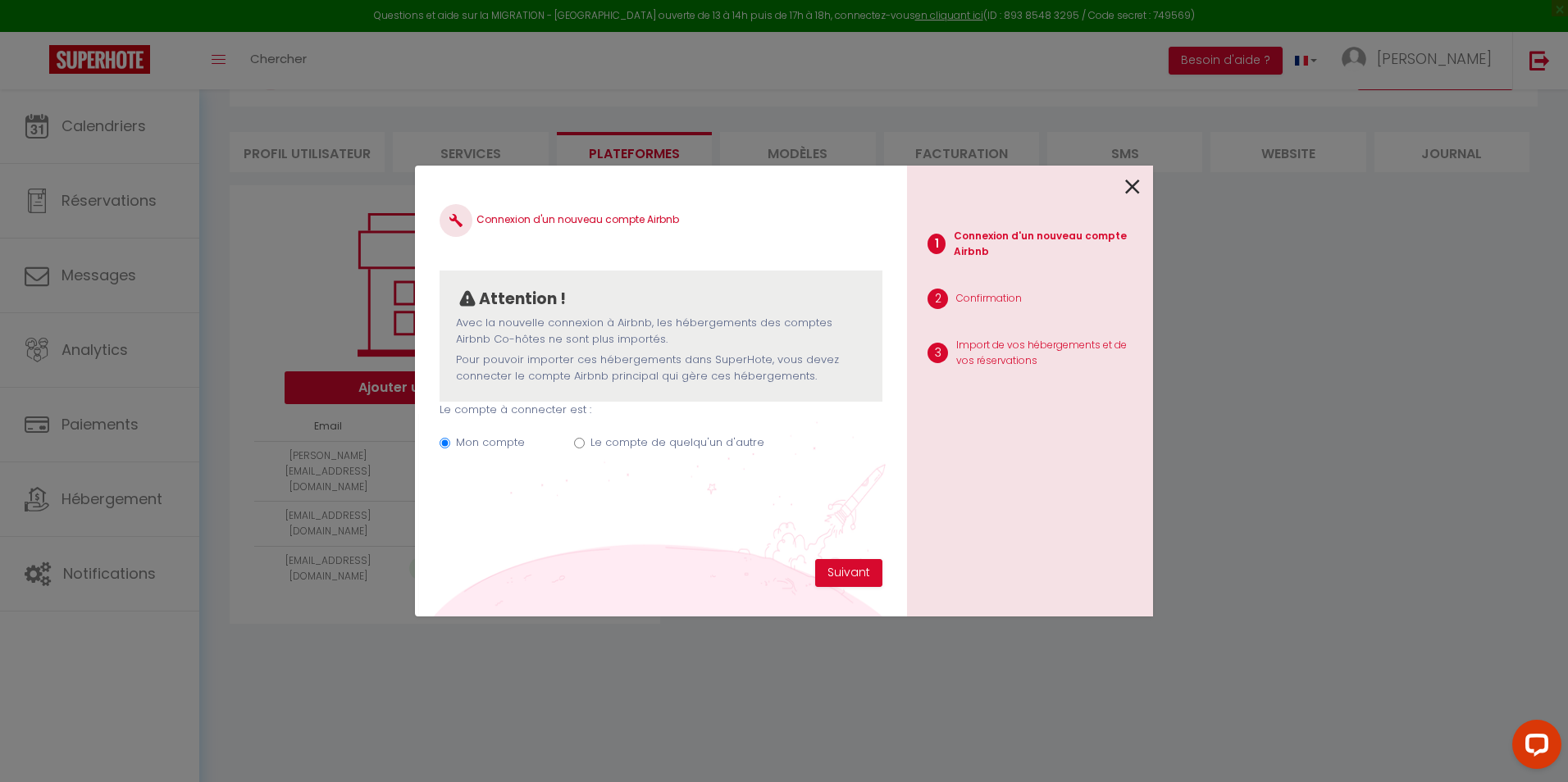
click at [579, 443] on input "Le compte de quelqu'un d'autre" at bounding box center [579, 443] width 10 height 10
radio input "true"
radio input "false"
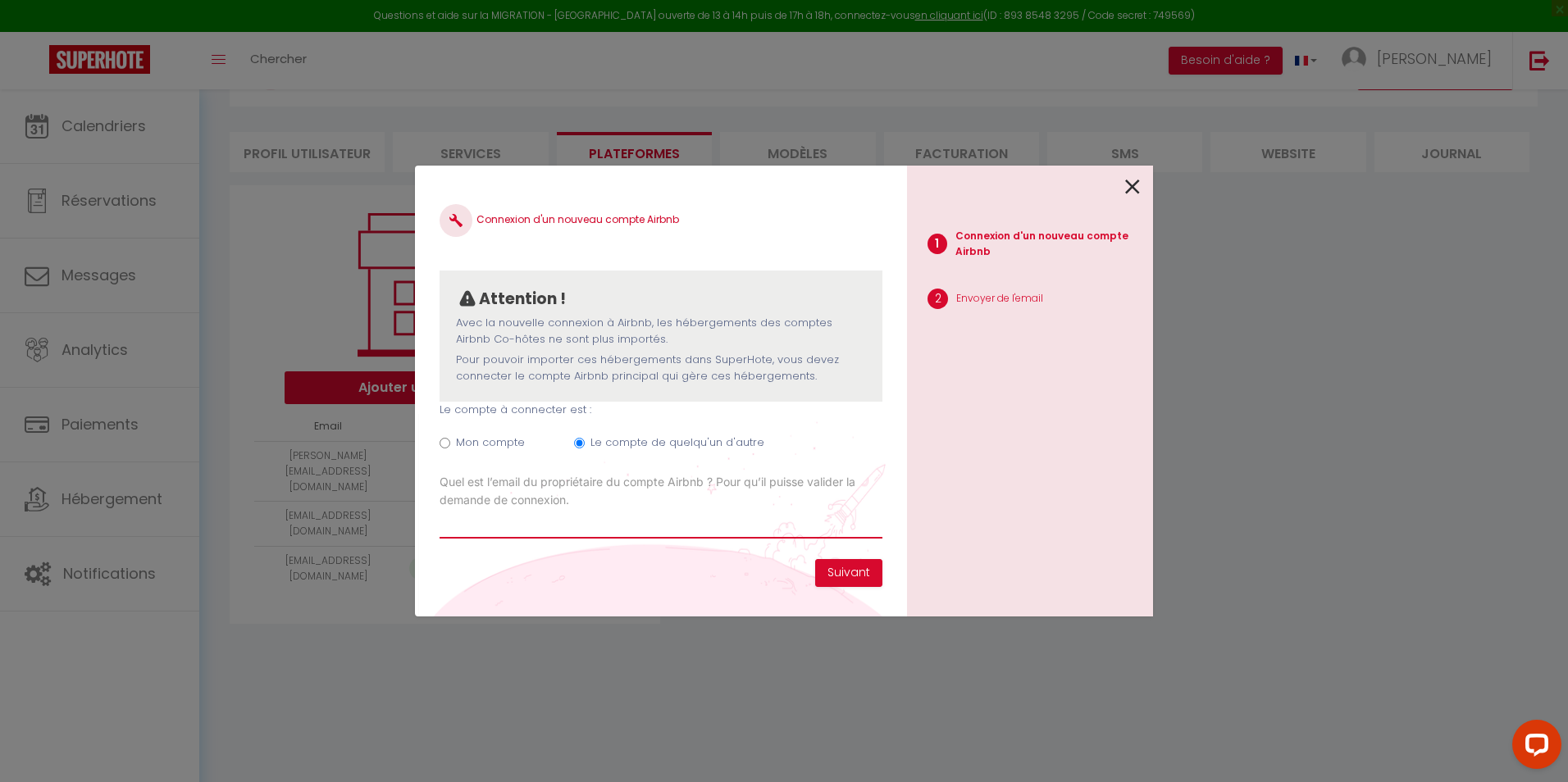
drag, startPoint x: 612, startPoint y: 523, endPoint x: 629, endPoint y: 533, distance: 19.7
click at [612, 523] on input "Email connexion Airbnb" at bounding box center [661, 524] width 443 height 29
type input "[EMAIL_ADDRESS][DOMAIN_NAME]"
click at [858, 578] on button "Suivant" at bounding box center [848, 573] width 67 height 27
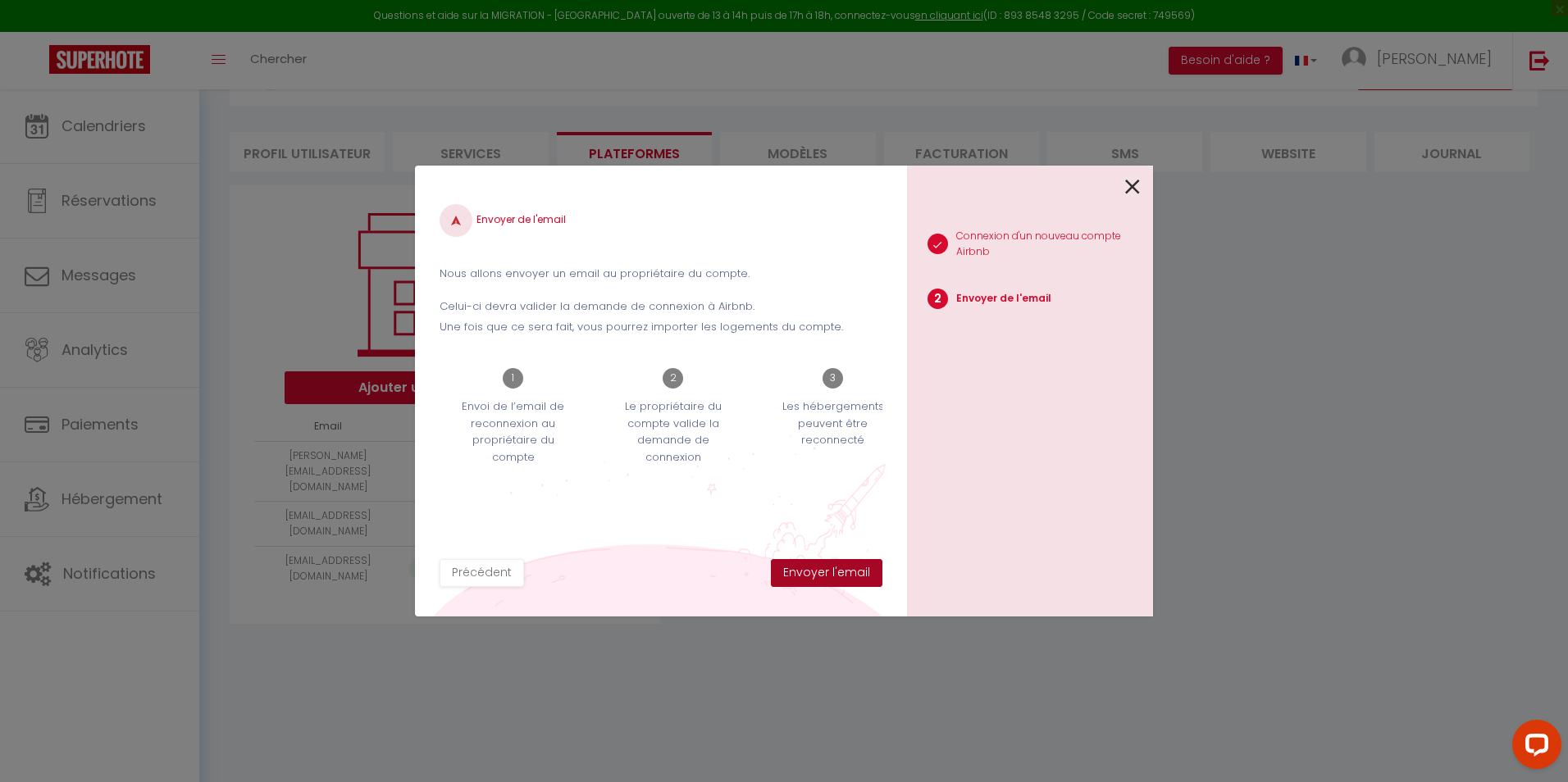
click at [838, 574] on button "Envoyer l'email" at bounding box center [827, 573] width 112 height 27
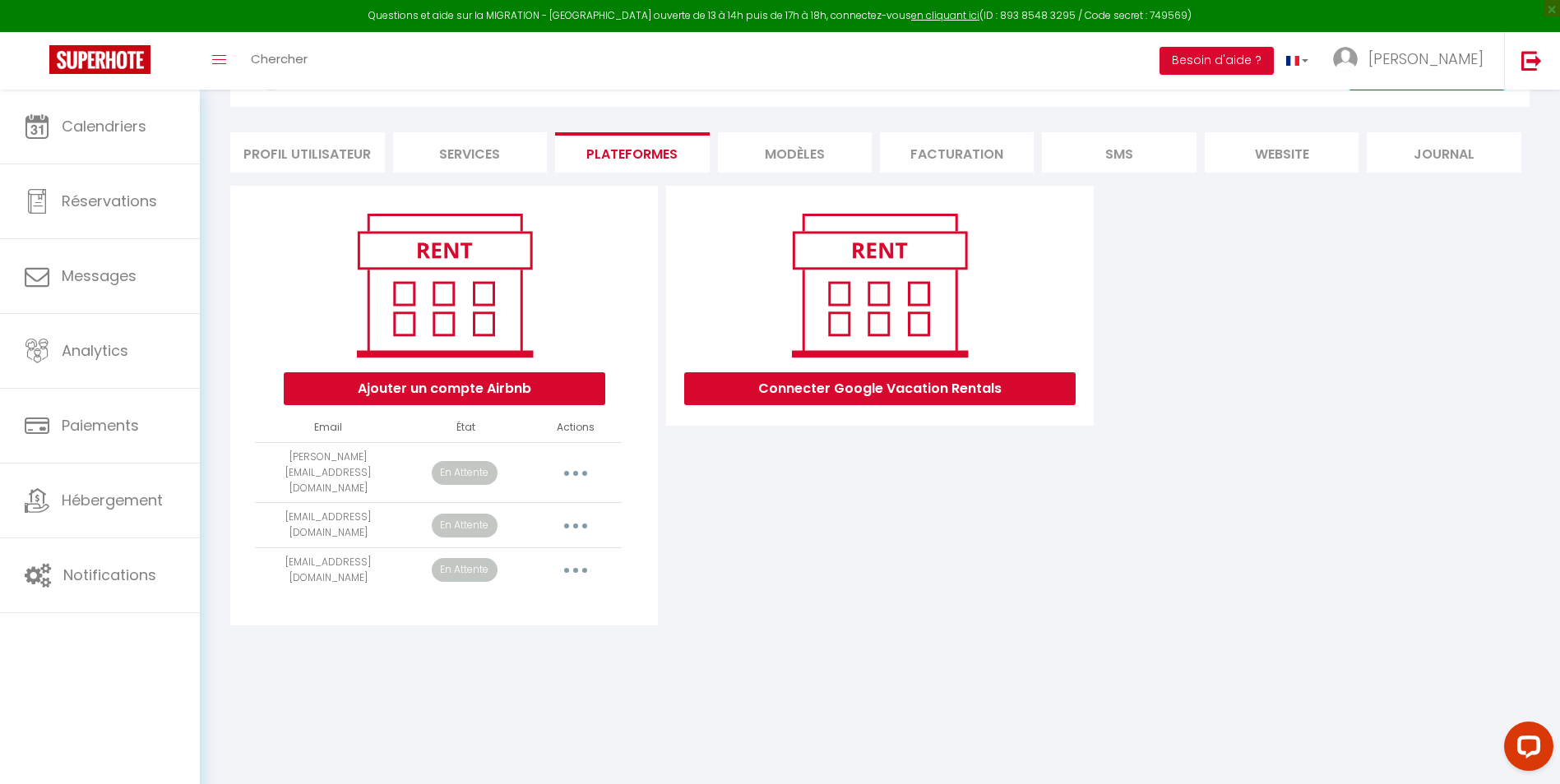
click at [582, 557] on button "button" at bounding box center [576, 571] width 46 height 27
click at [785, 606] on div "Connecter Google Vacation Rentals" at bounding box center [880, 406] width 436 height 440
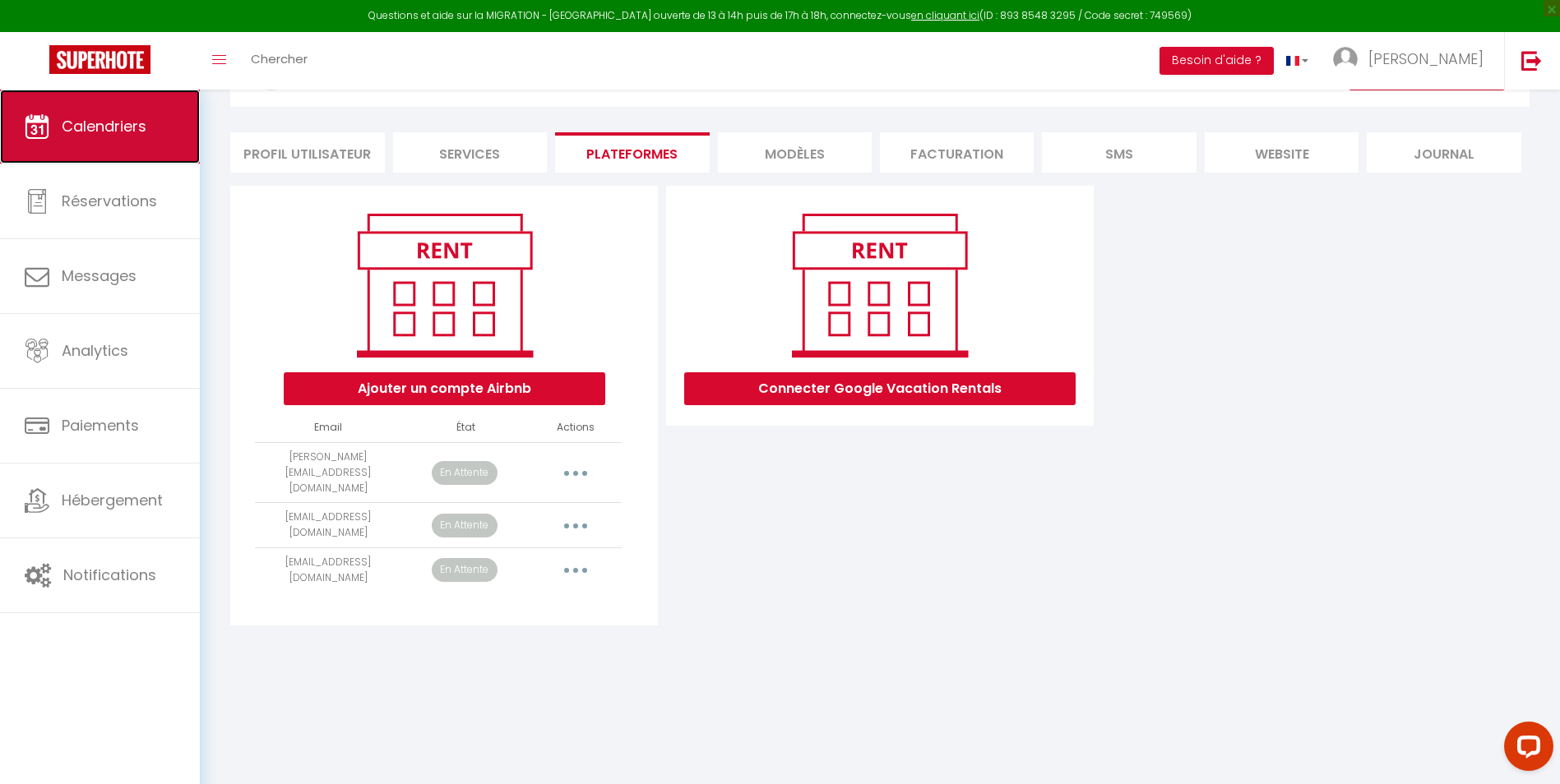
click at [74, 129] on span "Calendriers" at bounding box center [103, 126] width 84 height 21
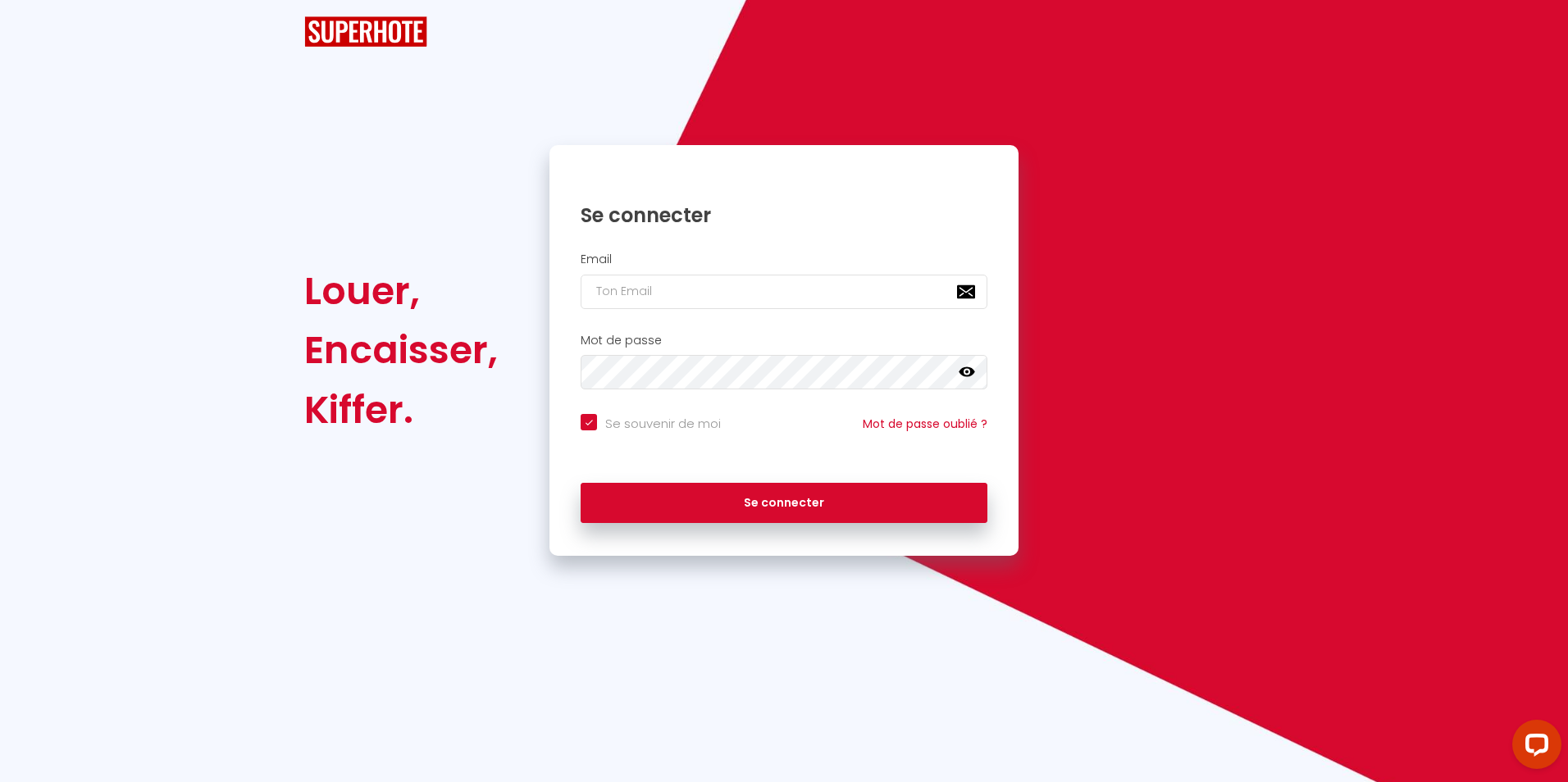
checkbox input "true"
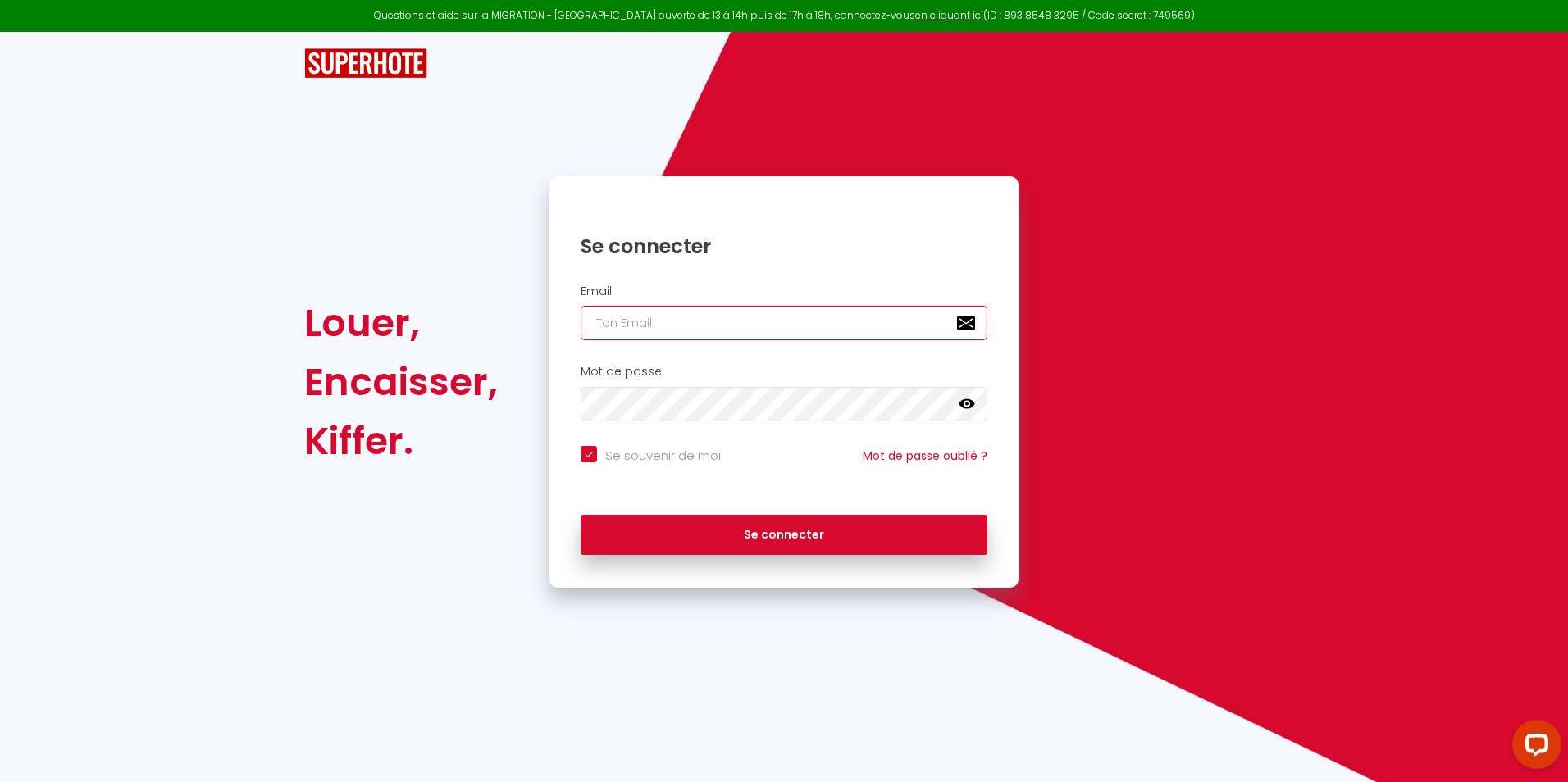
type input "[EMAIL_ADDRESS][DOMAIN_NAME]"
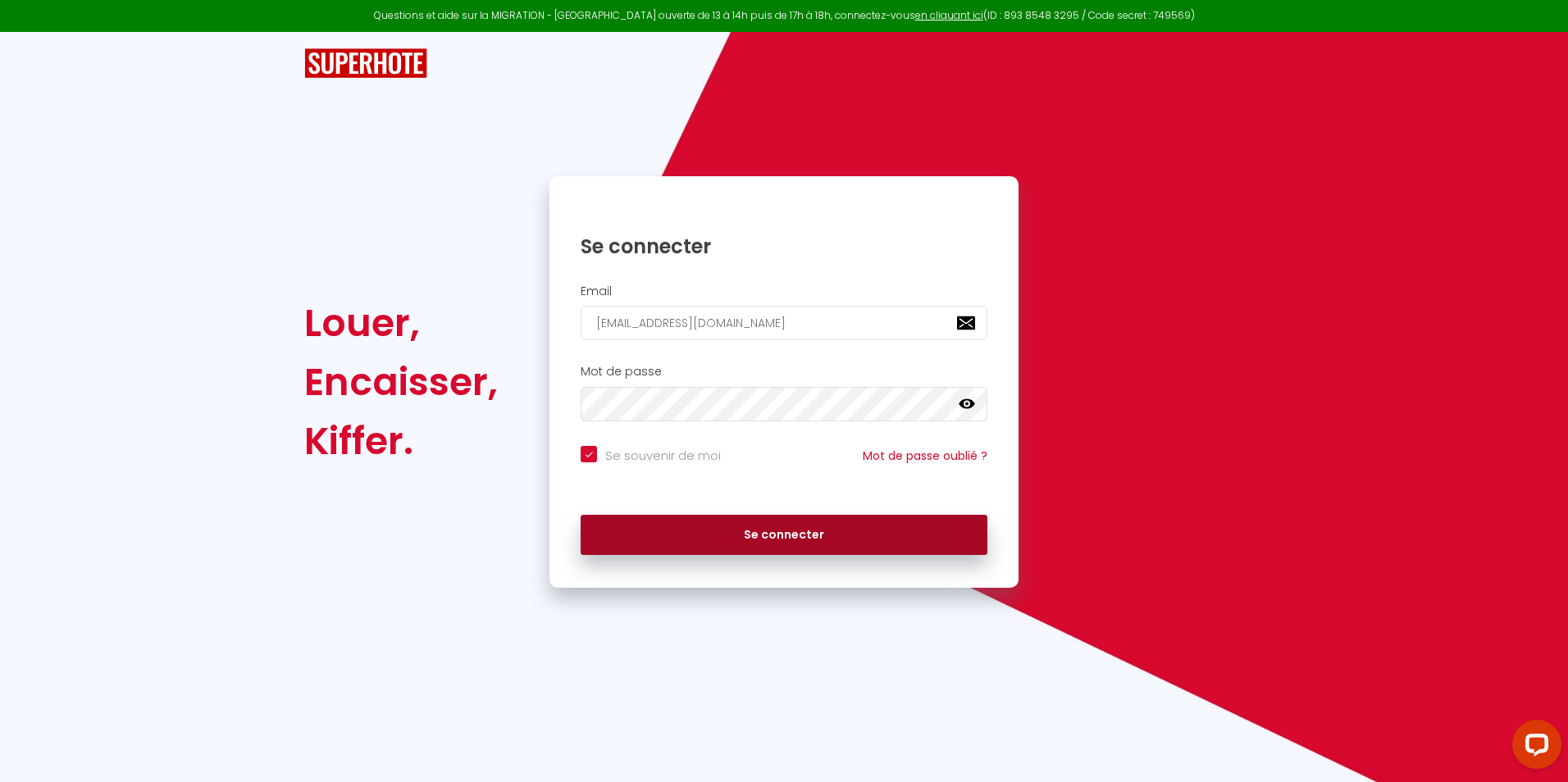
click at [737, 534] on button "Se connecter" at bounding box center [784, 535] width 407 height 41
checkbox input "true"
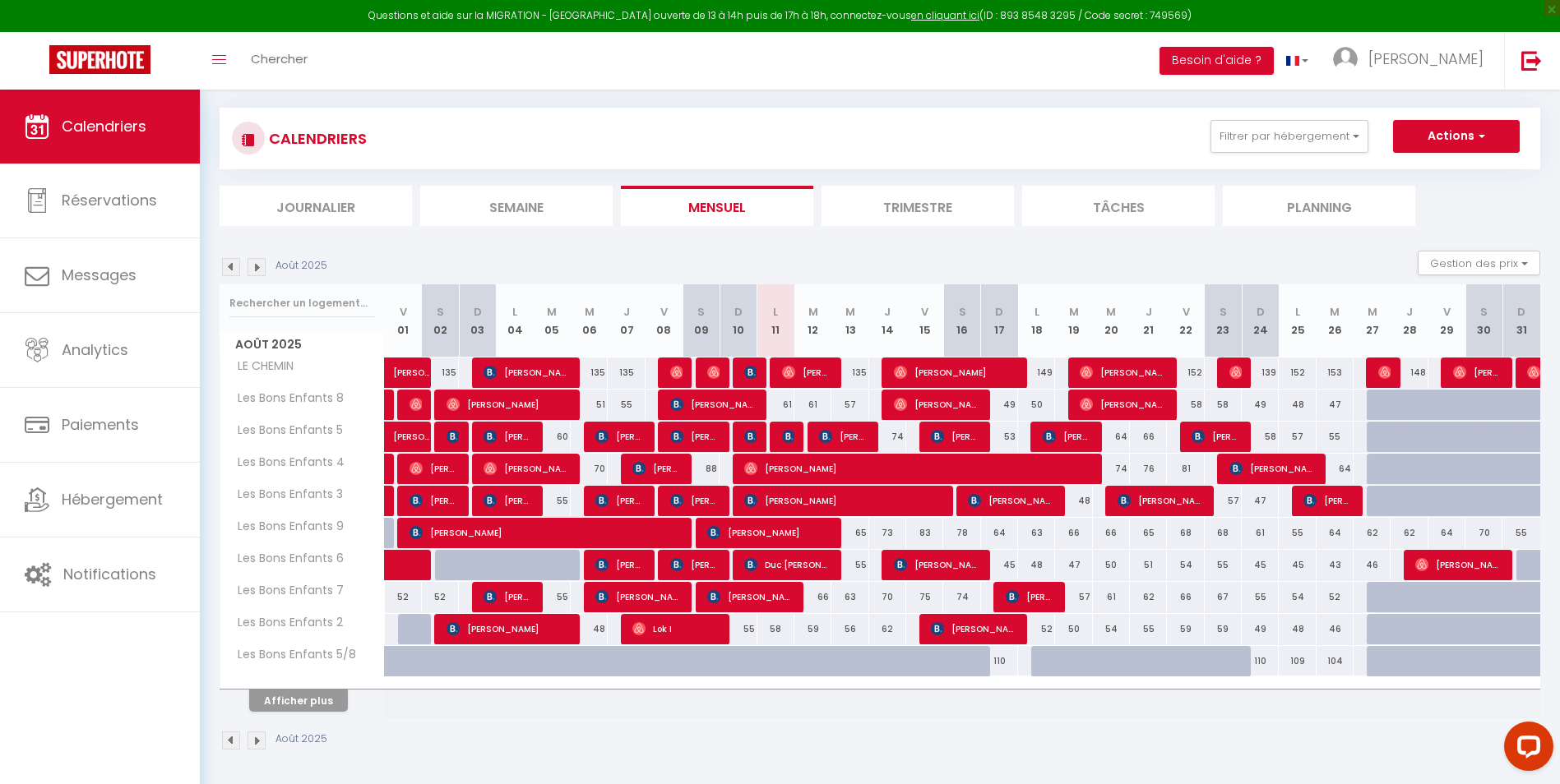
scroll to position [90, 0]
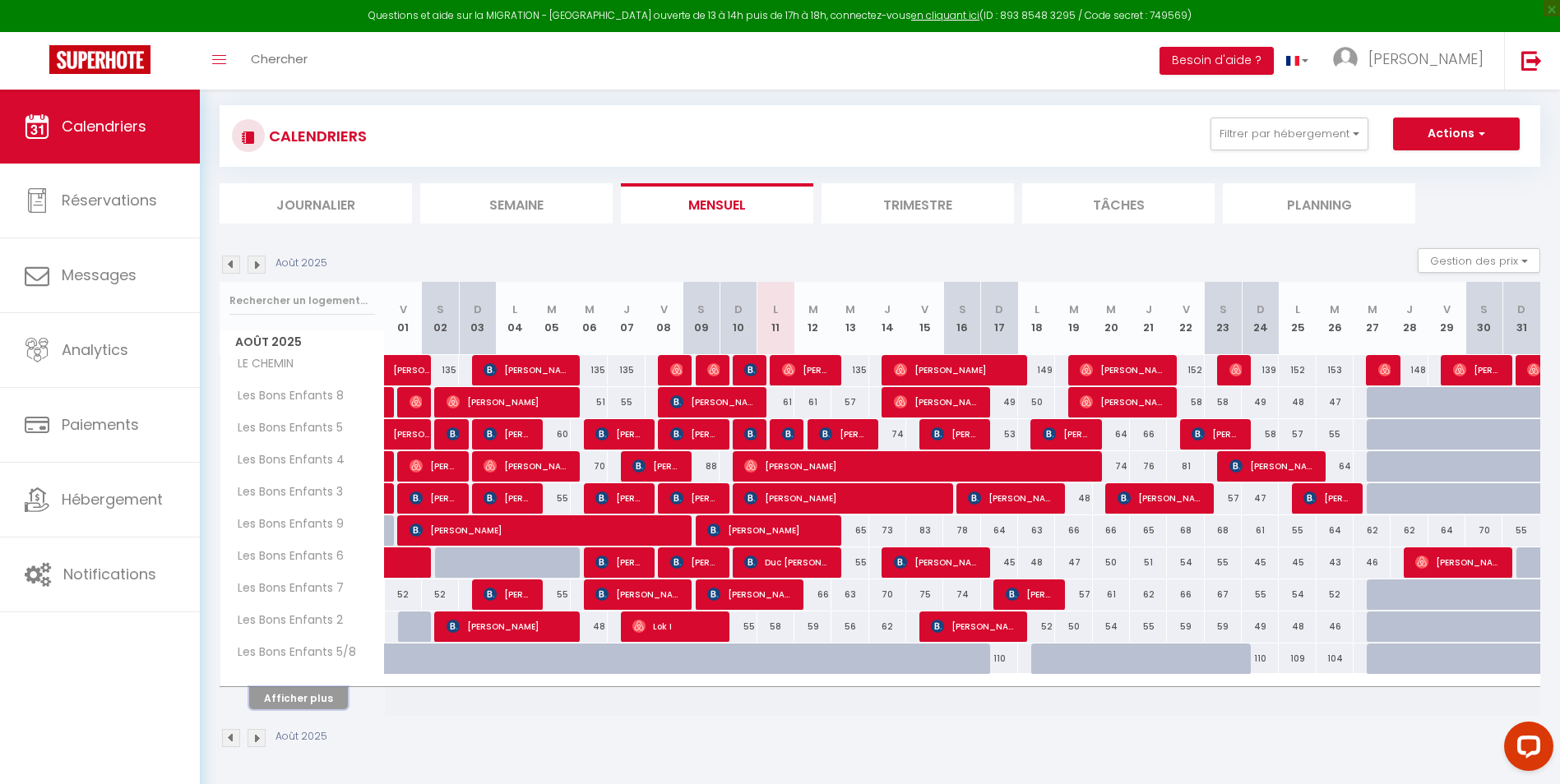
click at [303, 703] on button "Afficher plus" at bounding box center [299, 698] width 99 height 22
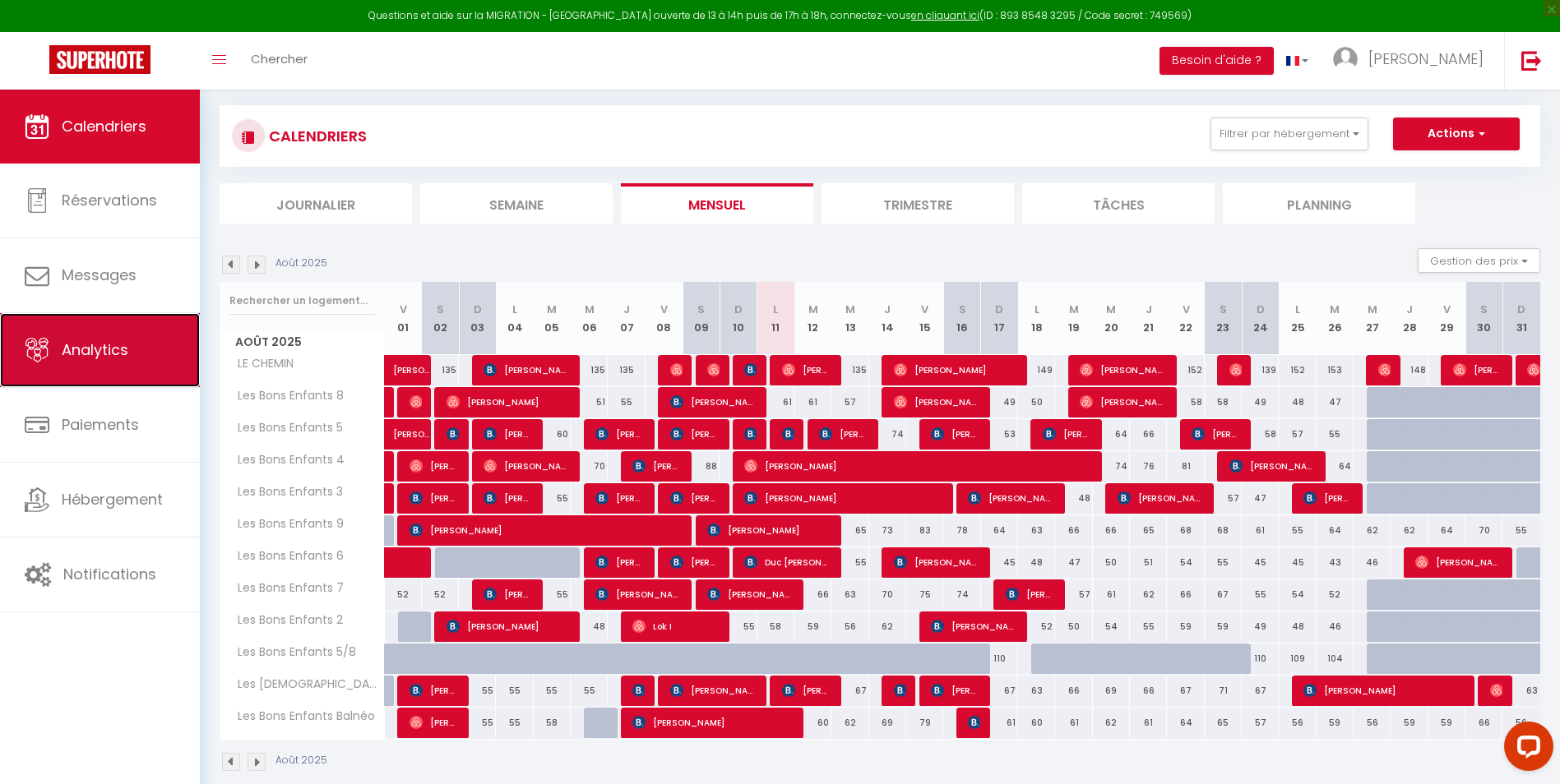
click at [111, 344] on span "Analytics" at bounding box center [95, 350] width 66 height 21
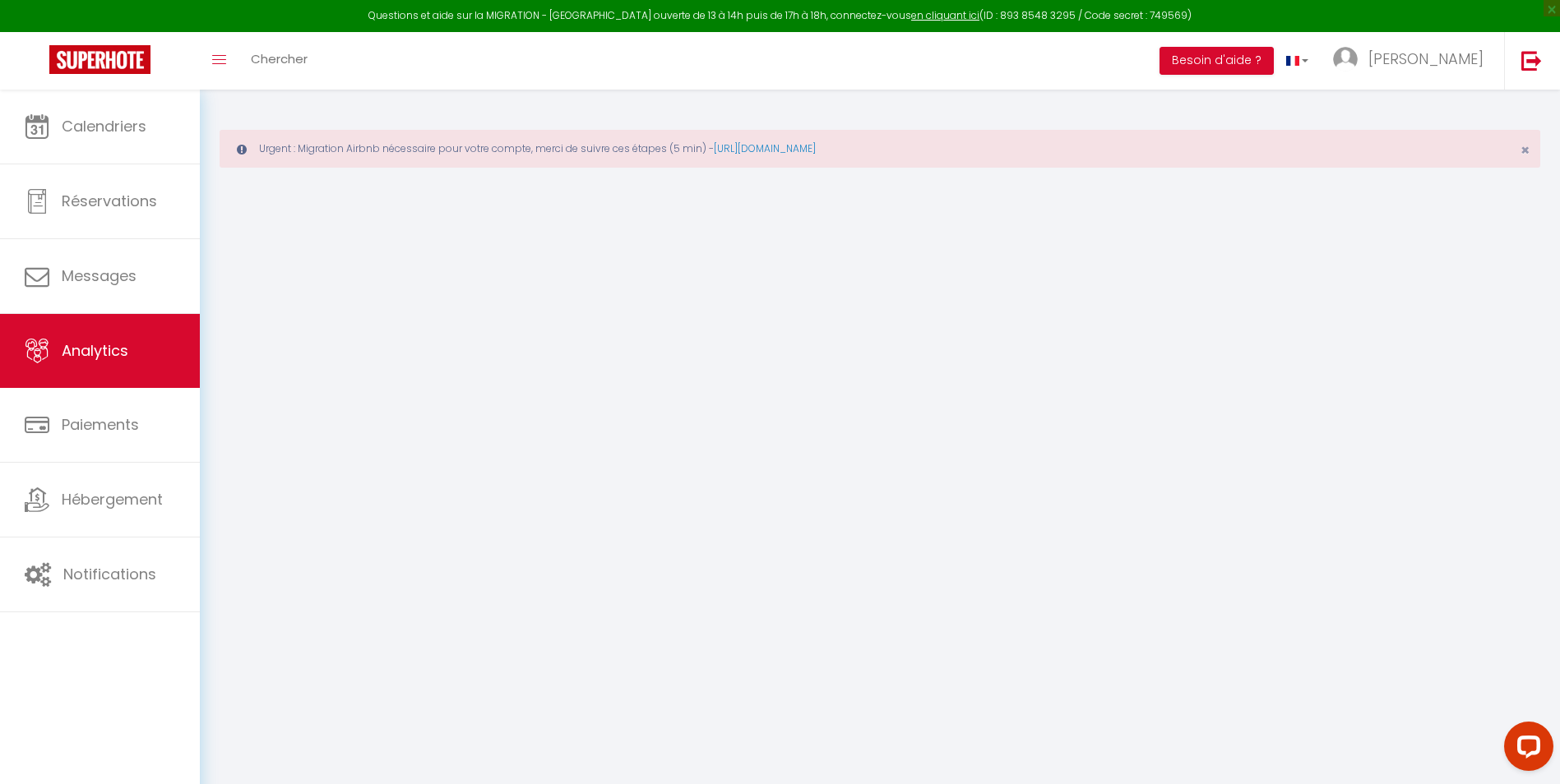
select select "2025"
select select "8"
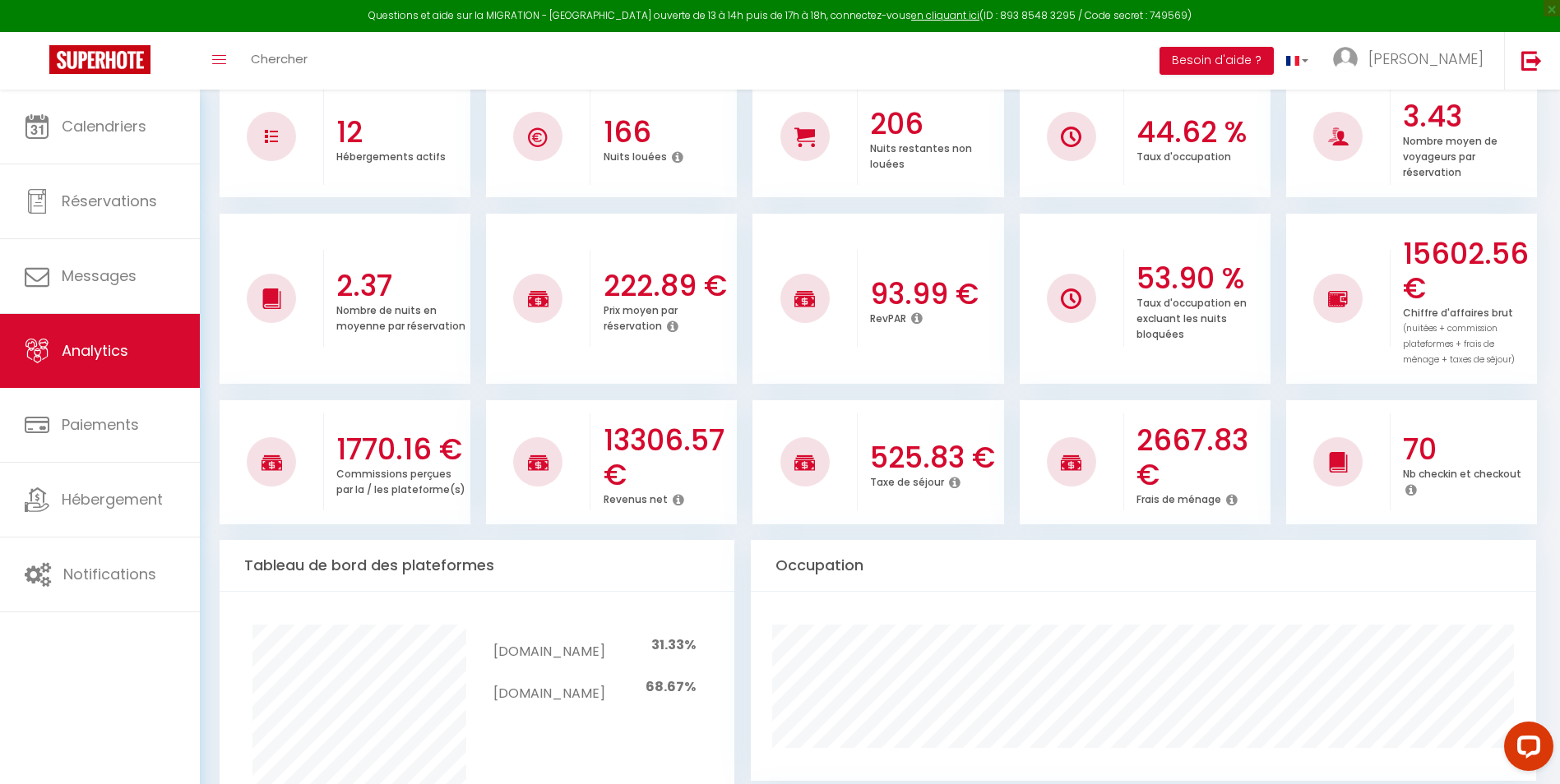
scroll to position [164, 0]
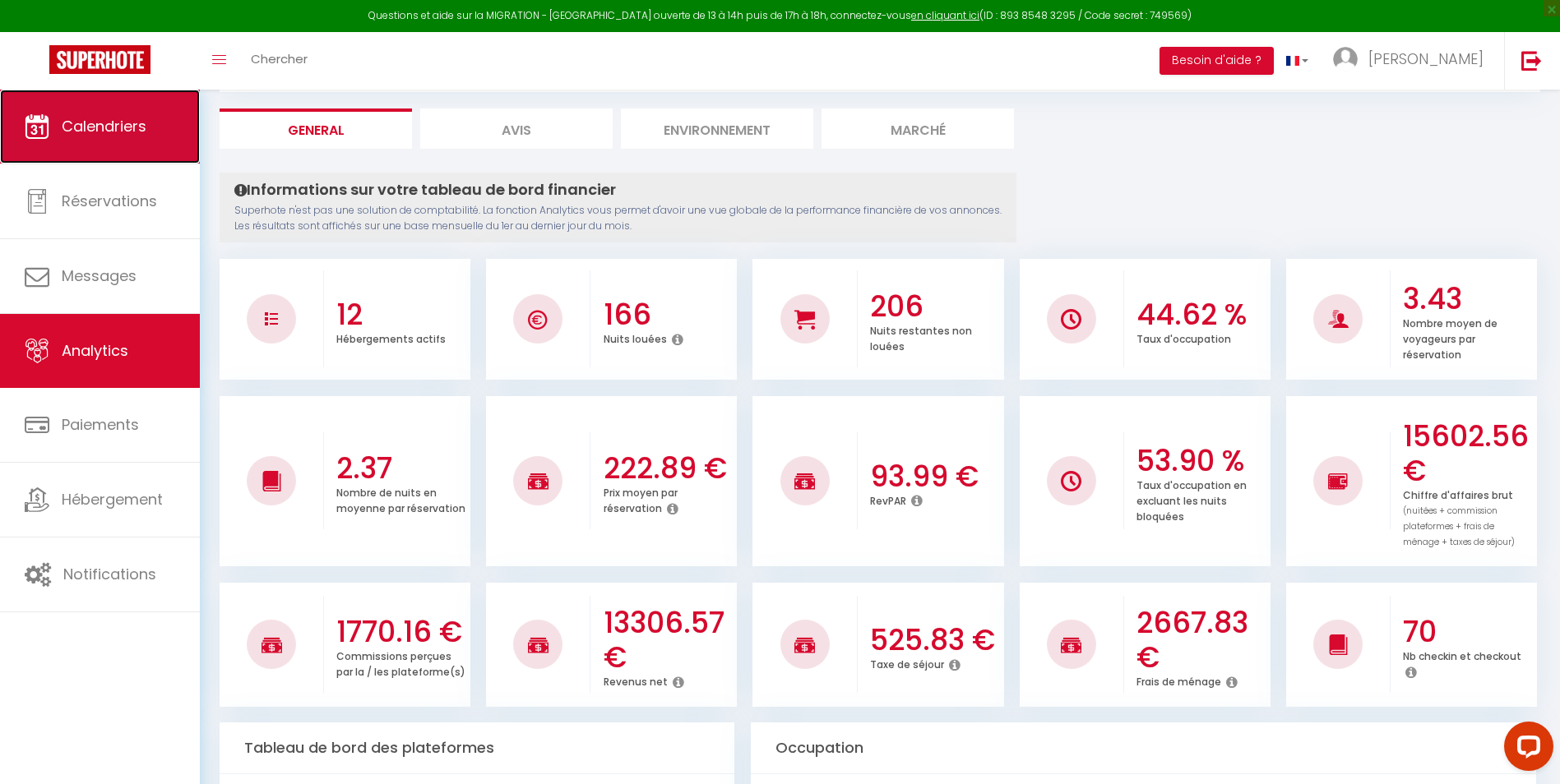
click at [84, 133] on span "Calendriers" at bounding box center [103, 126] width 84 height 21
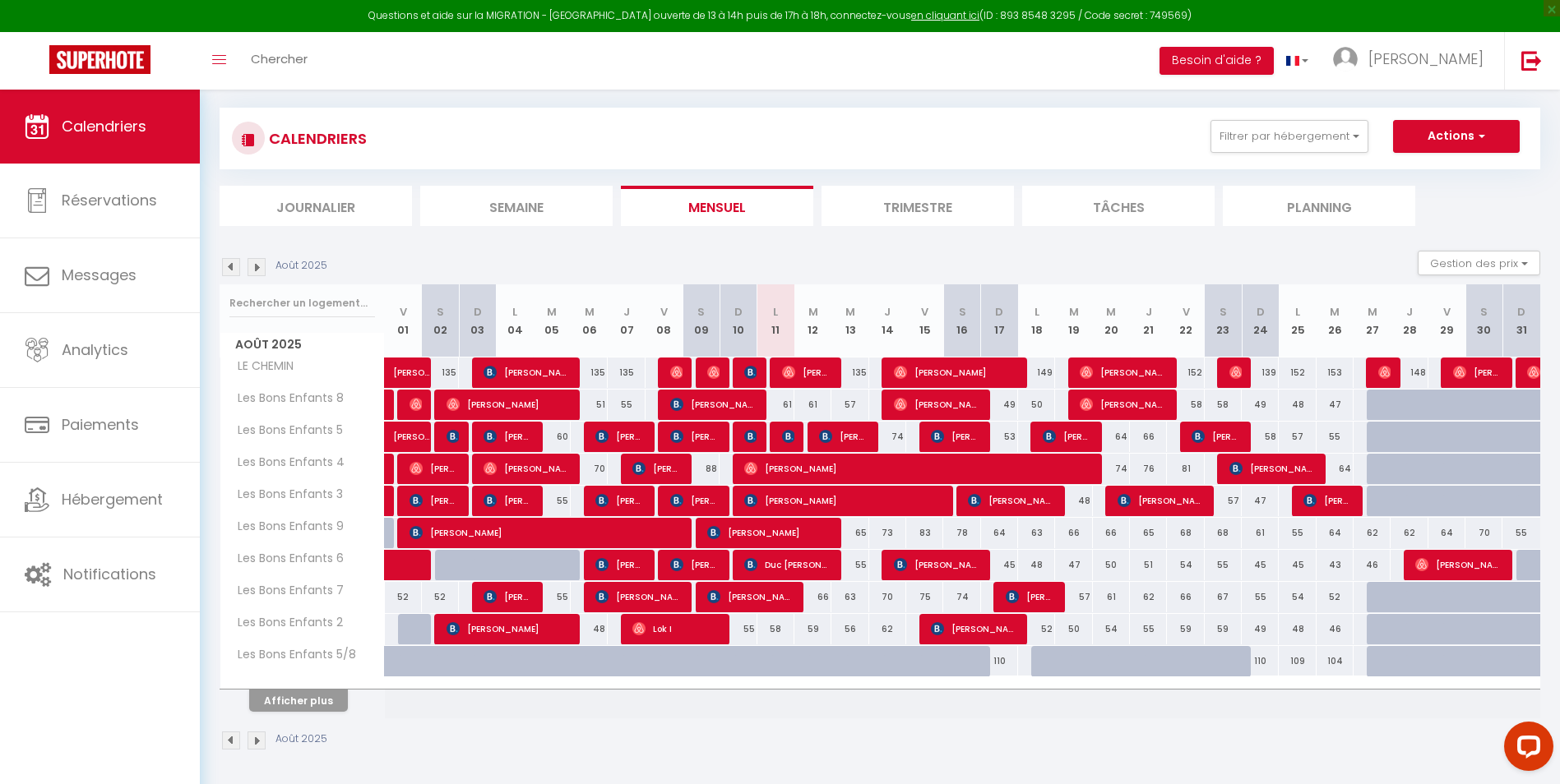
scroll to position [90, 0]
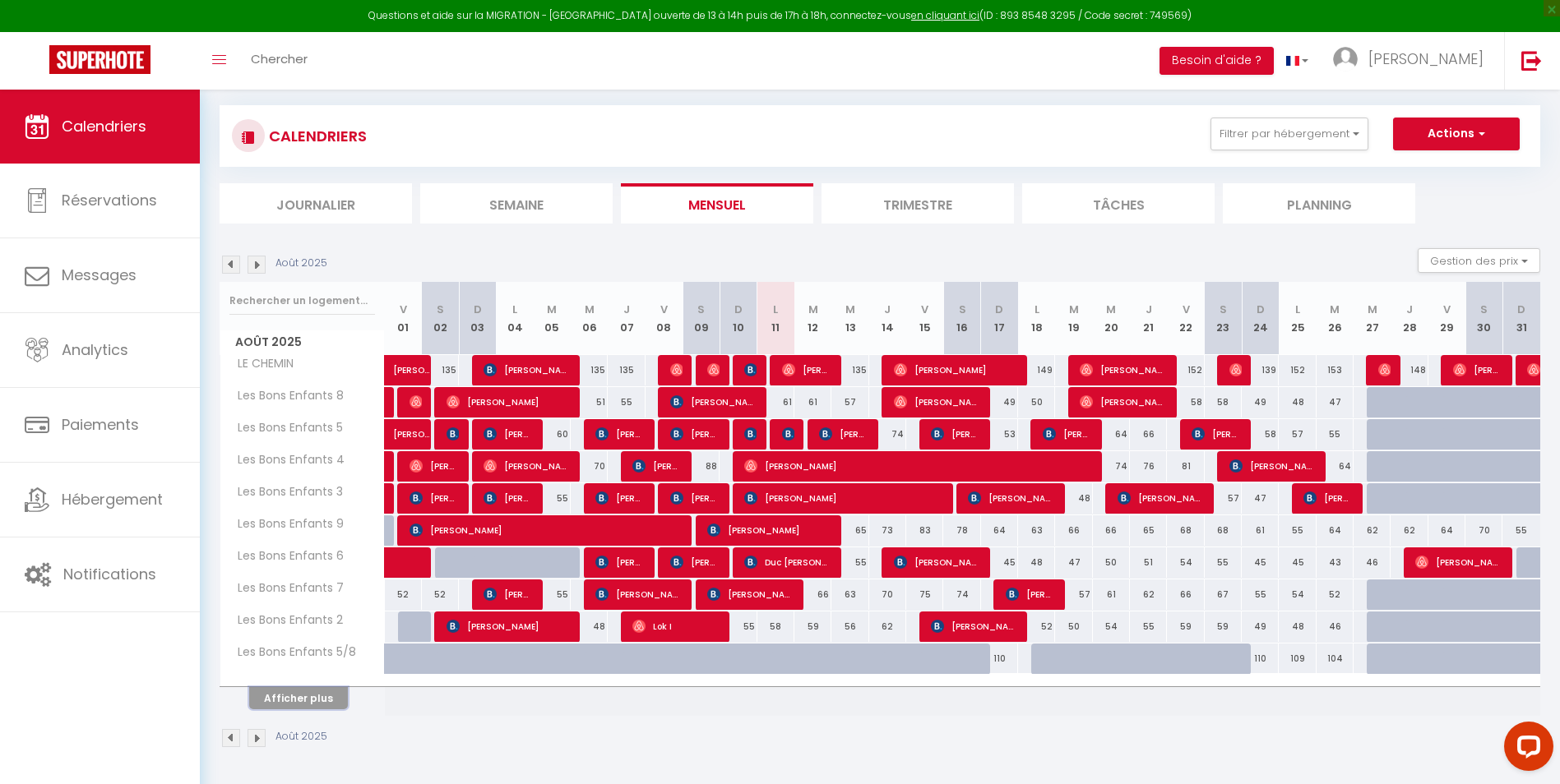
click at [313, 700] on button "Afficher plus" at bounding box center [299, 698] width 99 height 22
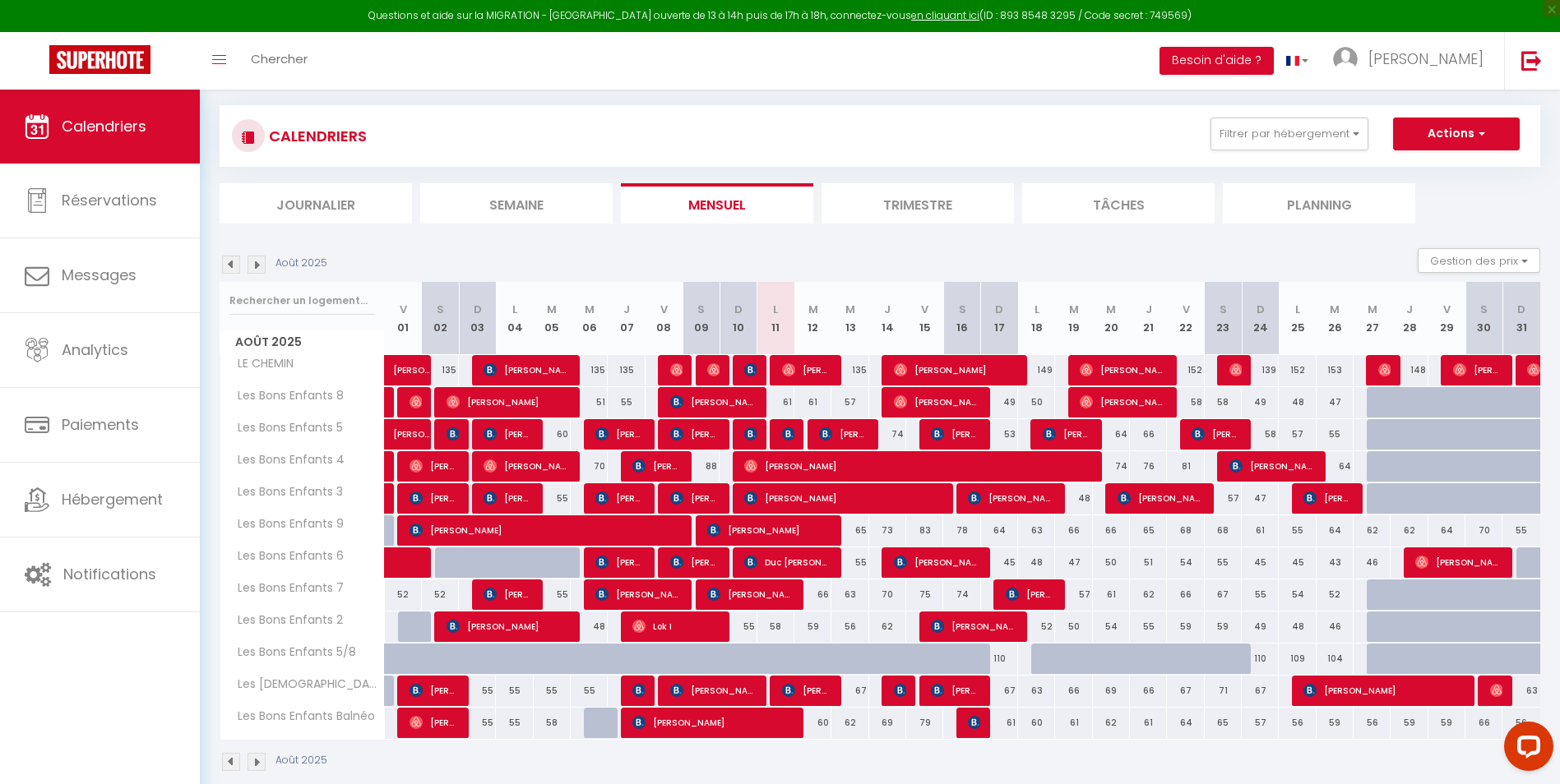
scroll to position [114, 0]
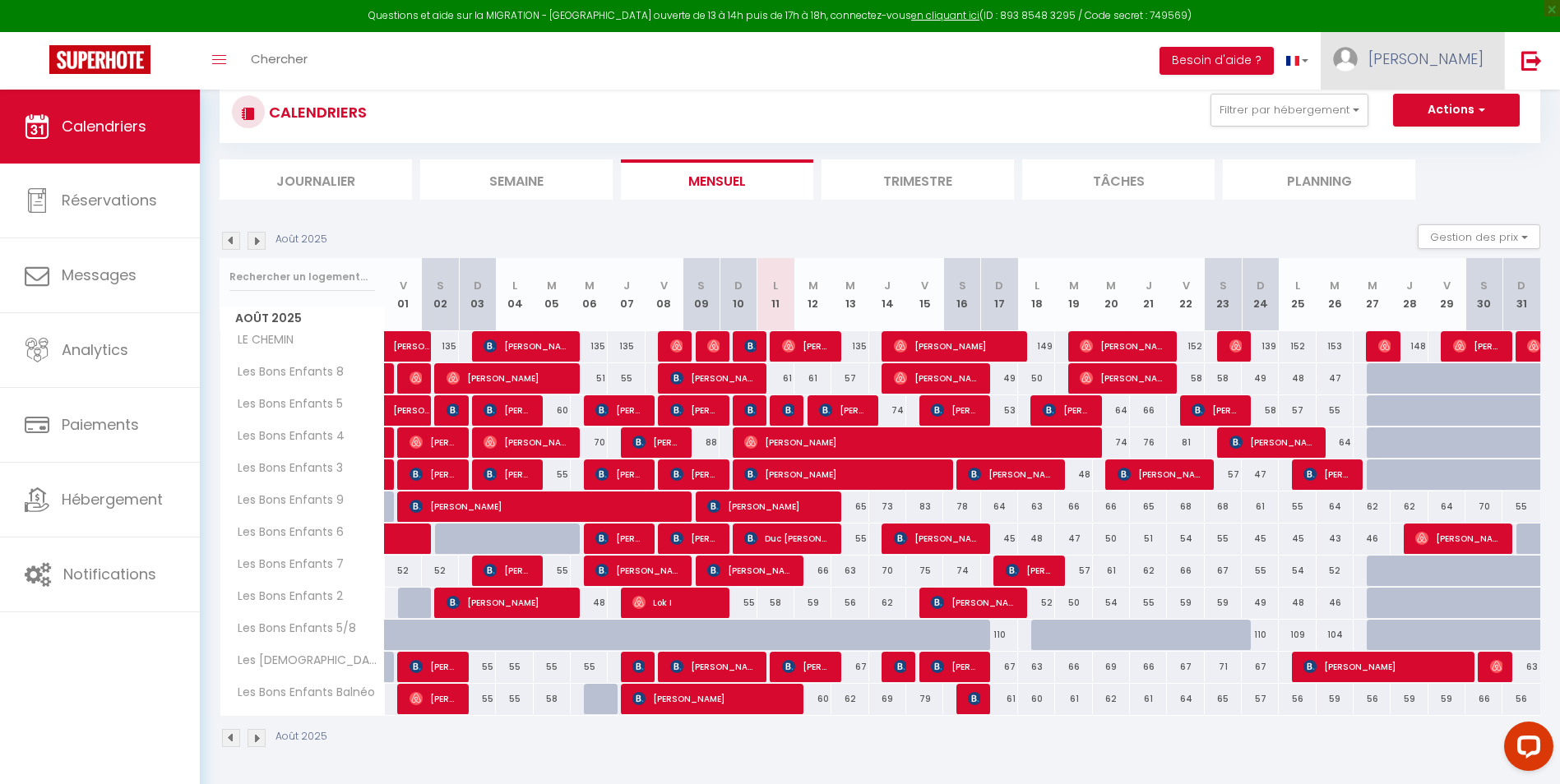
click at [1450, 59] on span "[PERSON_NAME]" at bounding box center [1425, 59] width 115 height 21
click at [1435, 111] on link "Paramètres" at bounding box center [1439, 114] width 121 height 27
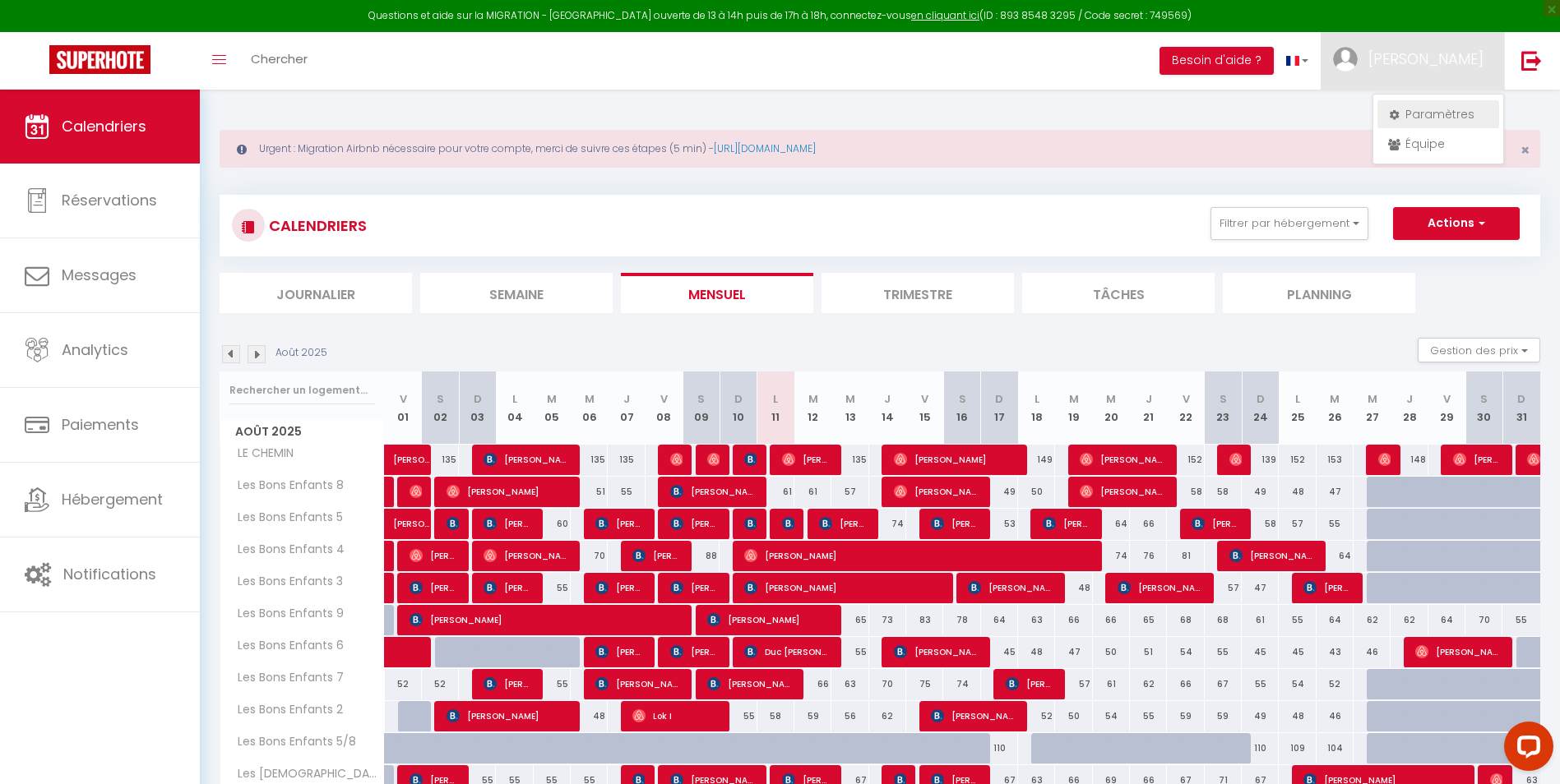
select select "fr"
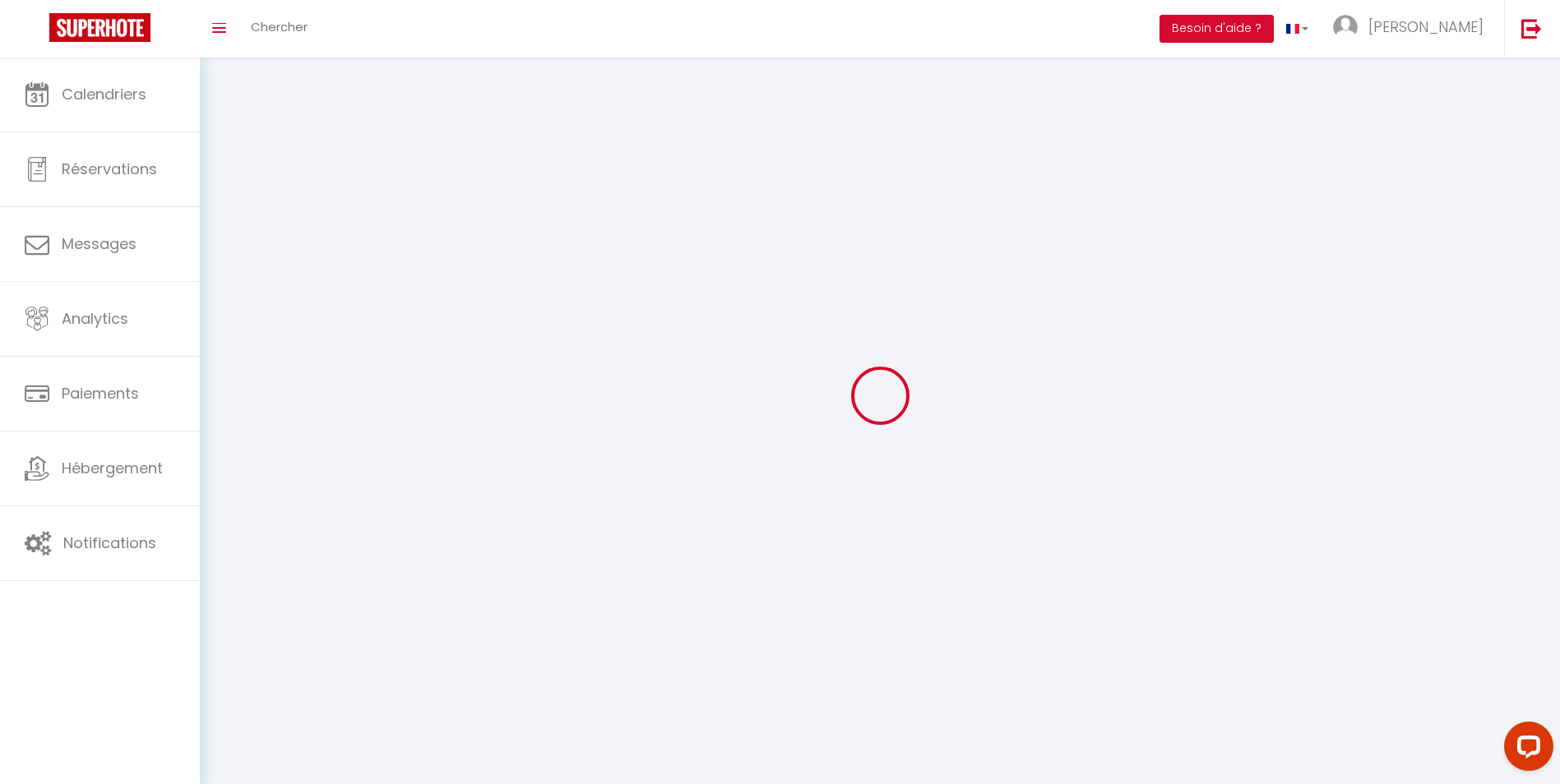
type input "[PERSON_NAME]"
type input "BUQUET"
type input "0617936541"
type input "[STREET_ADDRESS][GEOGRAPHIC_DATA]"
type input "76160"
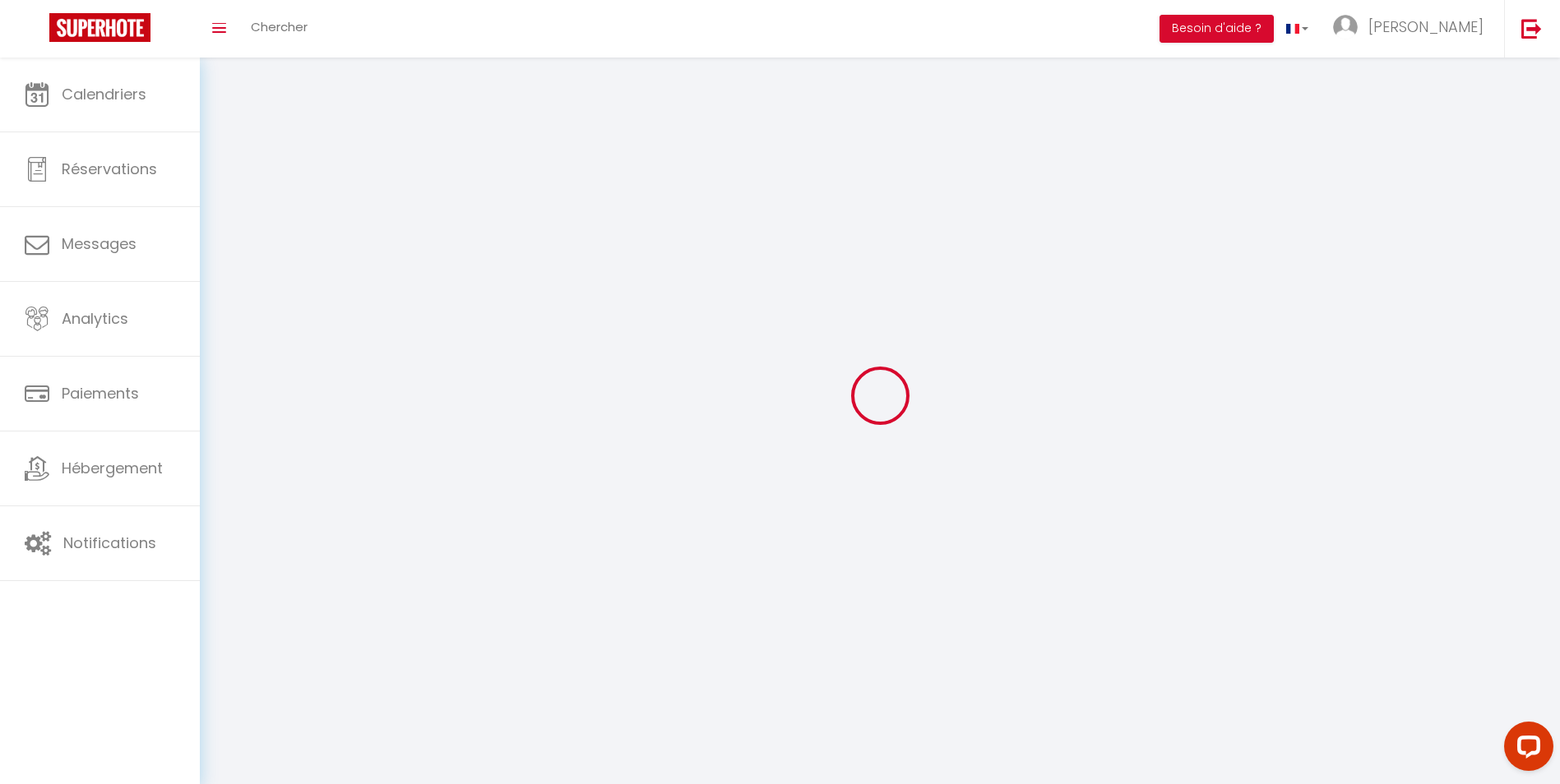
type input "La Vieux-Rue"
type input "xcDnWsZrQHl3AZ74TtApQzMWH"
type input "ynkmzNV9jKPv3m7KL7NgfOC7Q"
type input "[URL][DOMAIN_NAME]"
select select "1"
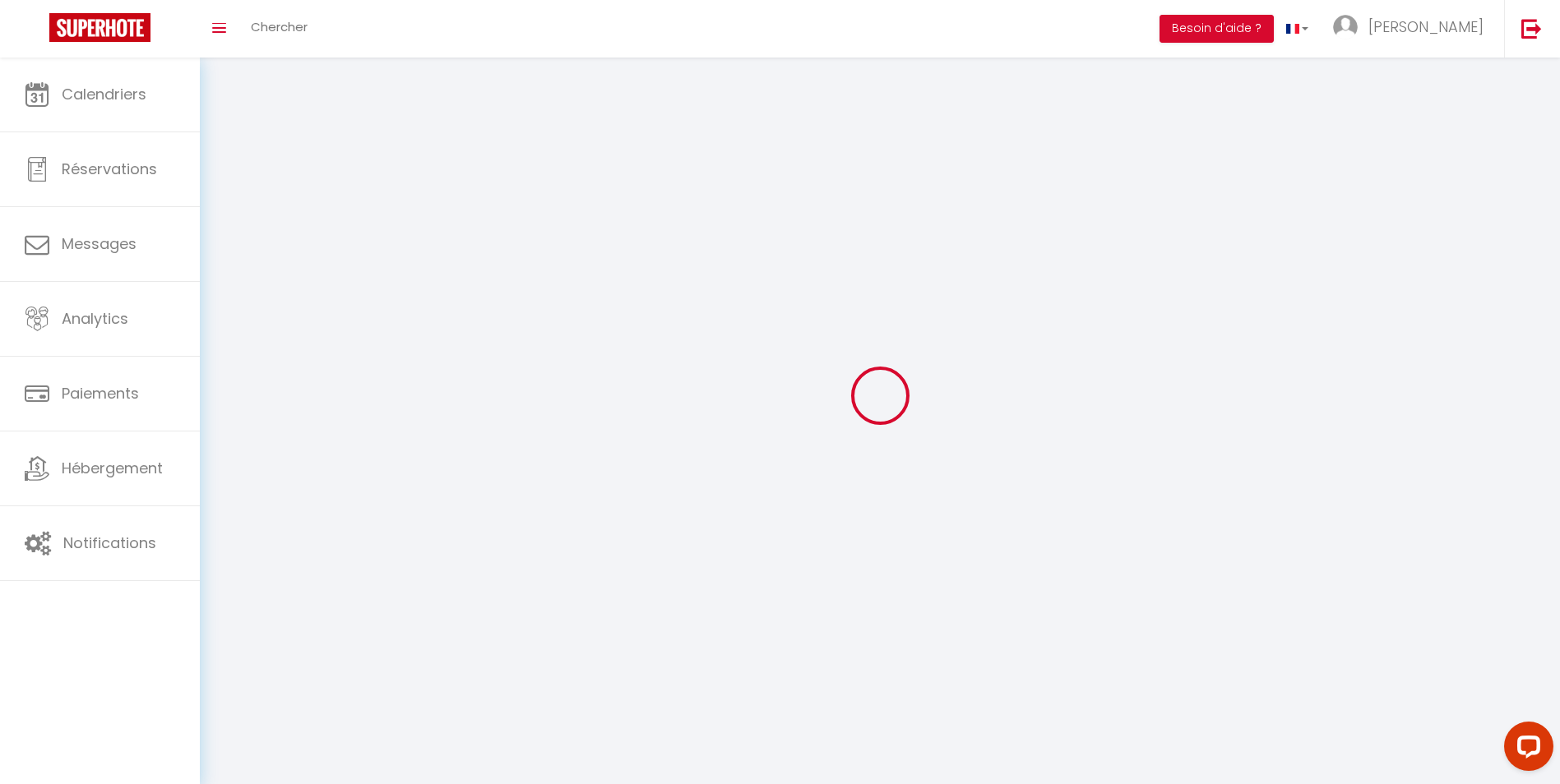
select select "28"
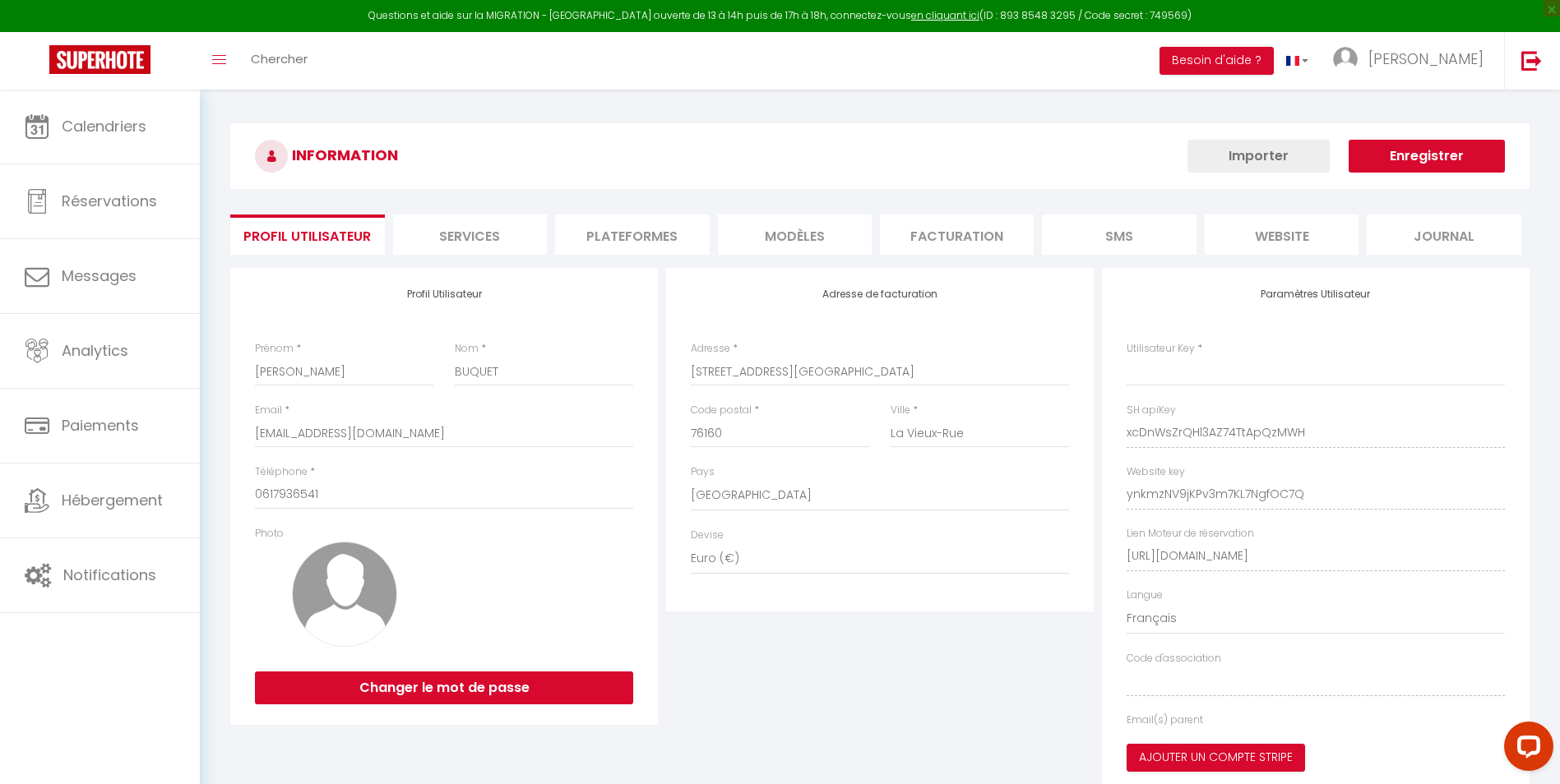
type input "xcDnWsZrQHl3AZ74TtApQzMWH"
type input "ynkmzNV9jKPv3m7KL7NgfOC7Q"
type input "[URL][DOMAIN_NAME]"
select select "fr"
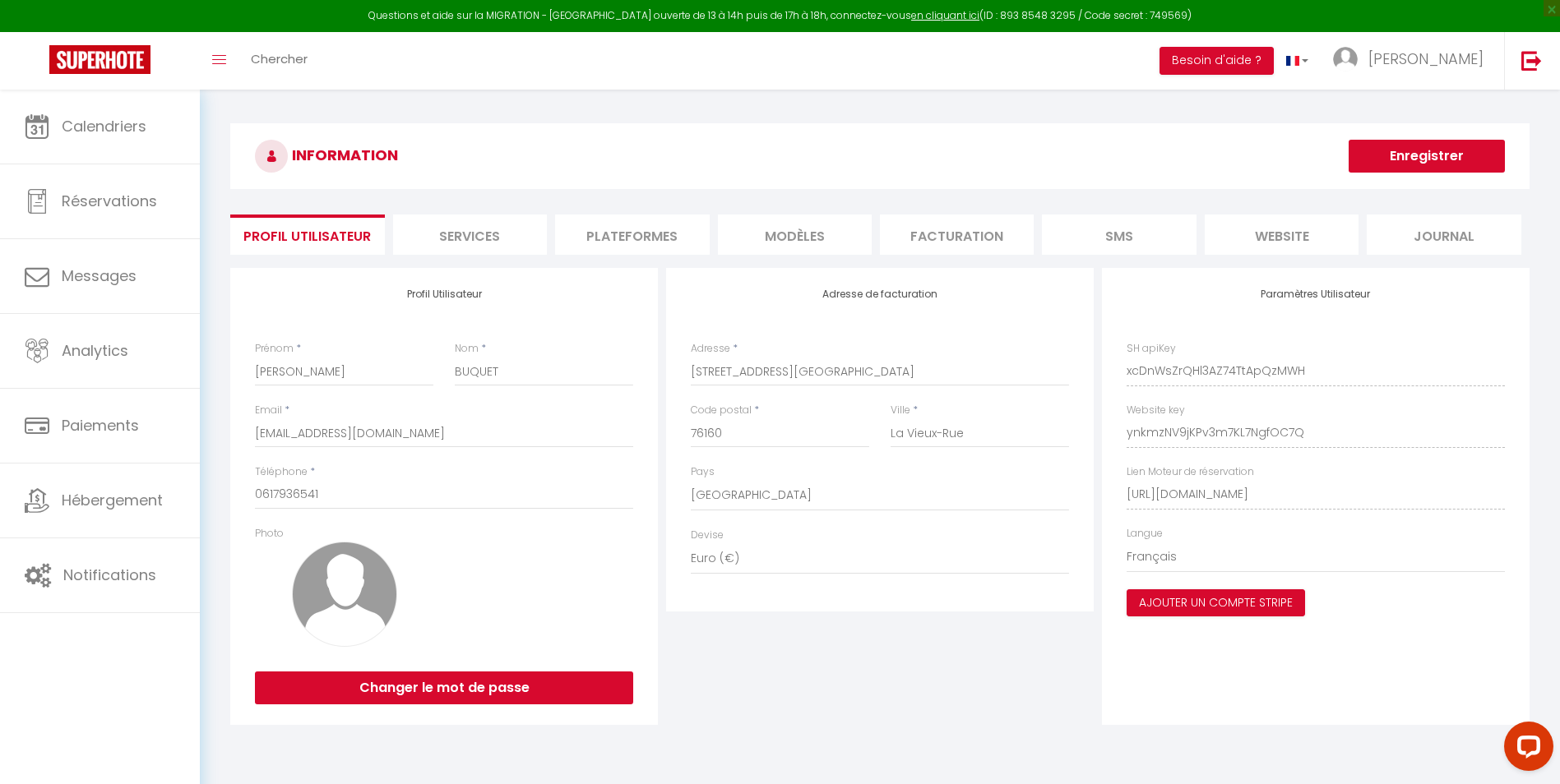
click at [653, 235] on li "Plateformes" at bounding box center [632, 234] width 154 height 41
